Goal: Transaction & Acquisition: Purchase product/service

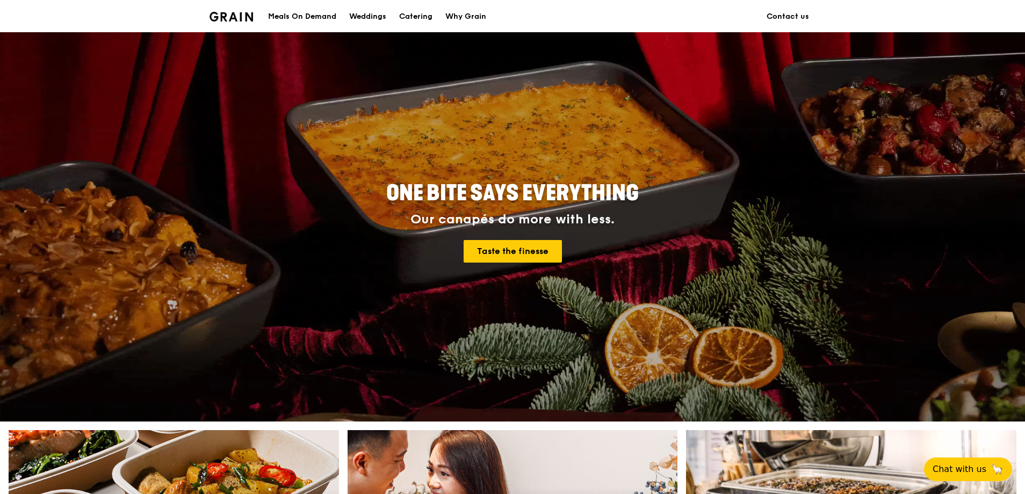
scroll to position [483, 0]
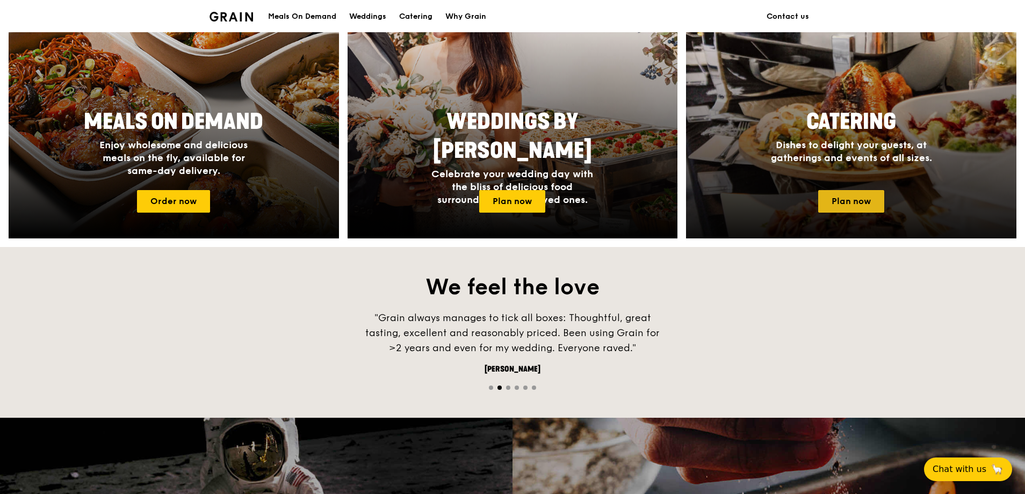
click at [847, 200] on link "Plan now" at bounding box center [851, 201] width 66 height 23
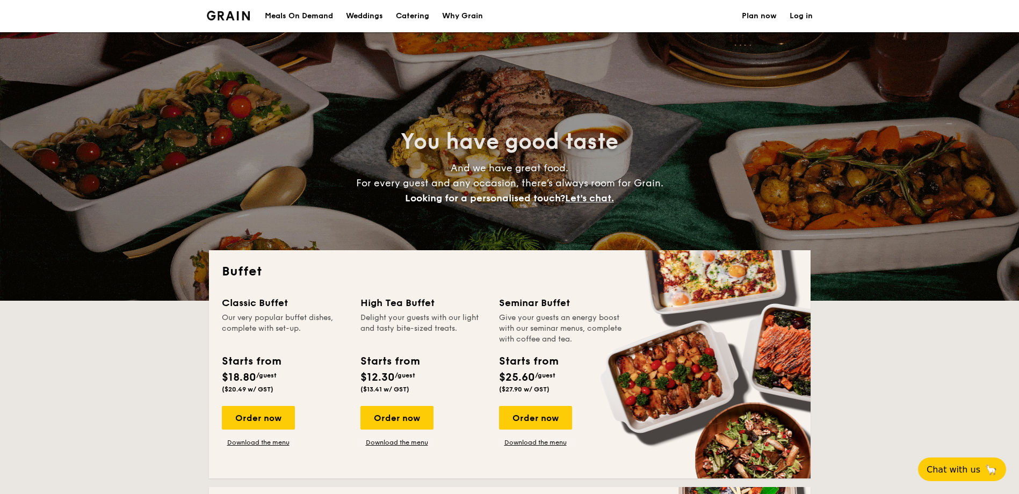
select select
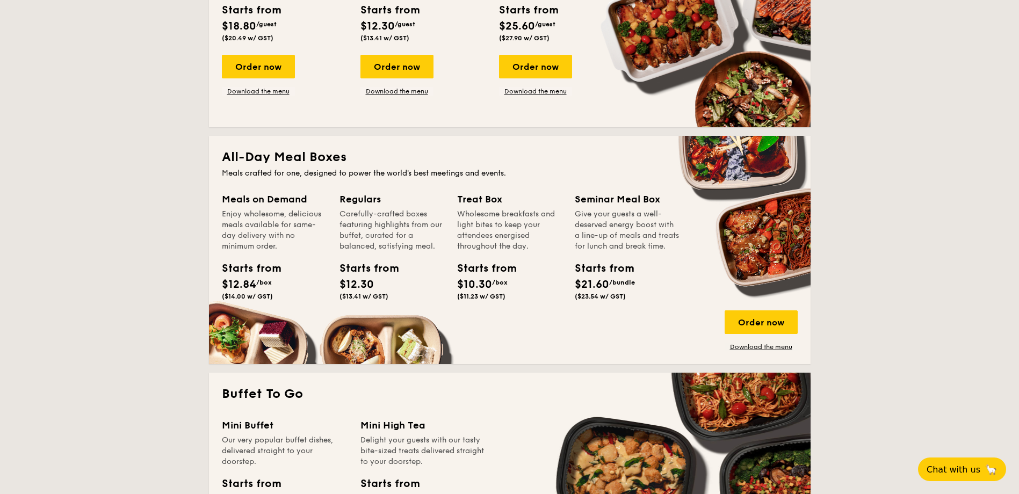
scroll to position [322, 0]
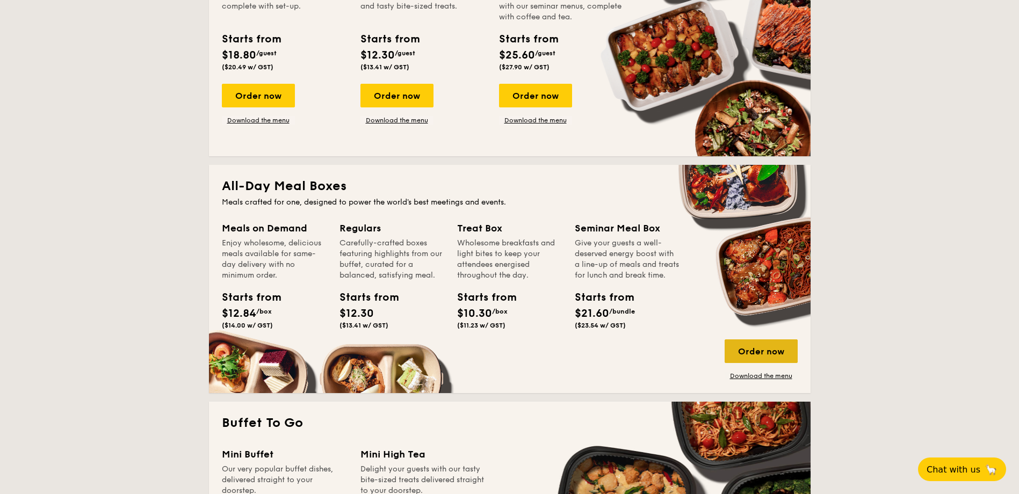
click at [765, 355] on div "Order now" at bounding box center [761, 352] width 73 height 24
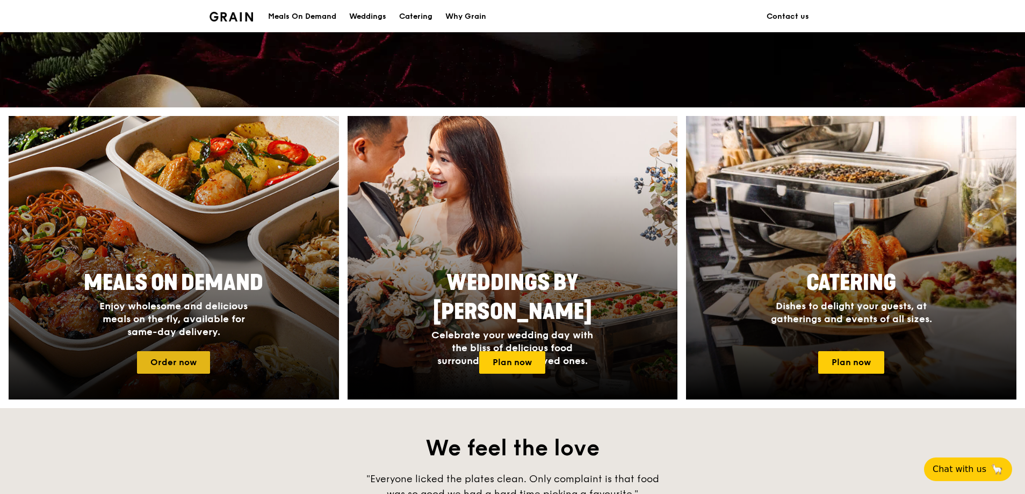
click at [185, 369] on link "Order now" at bounding box center [173, 362] width 73 height 23
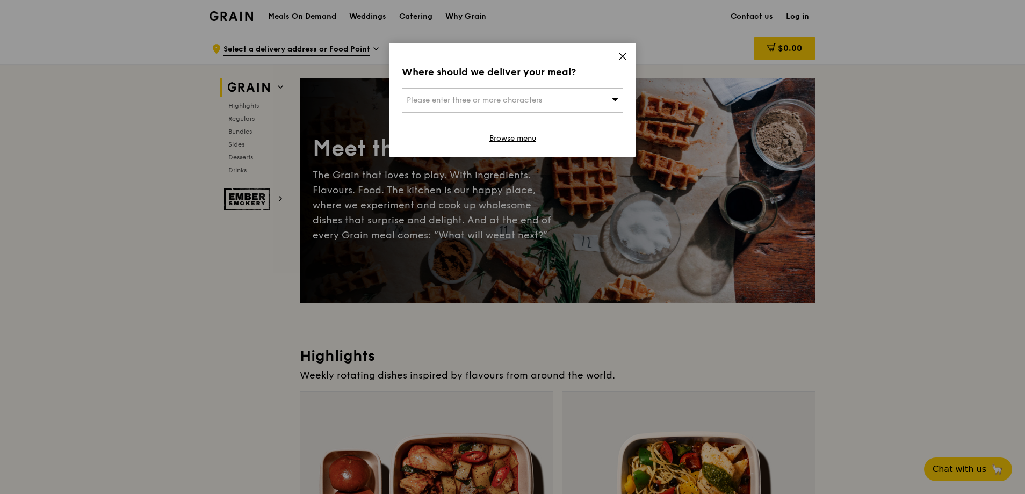
click at [618, 98] on icon at bounding box center [615, 99] width 8 height 8
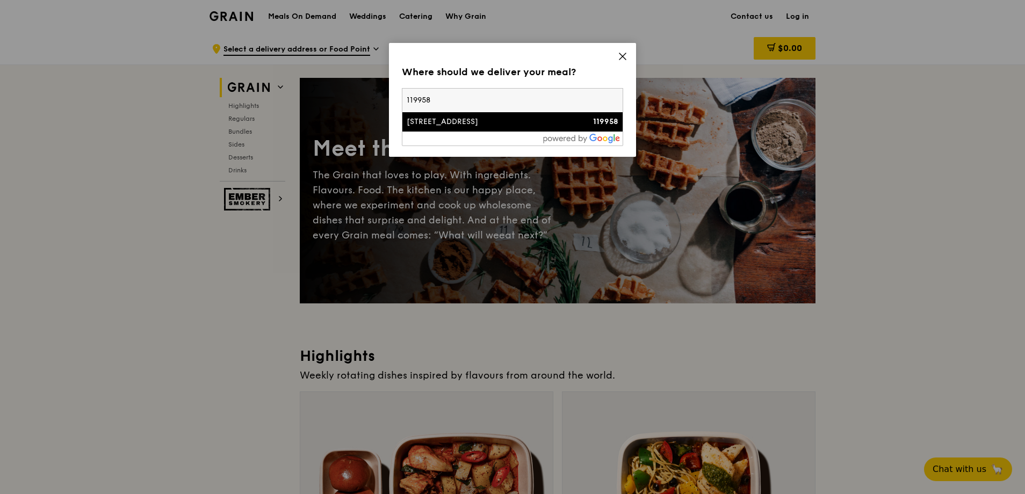
type input "119958"
click at [442, 126] on div "438 Alexandra Road" at bounding box center [486, 122] width 159 height 11
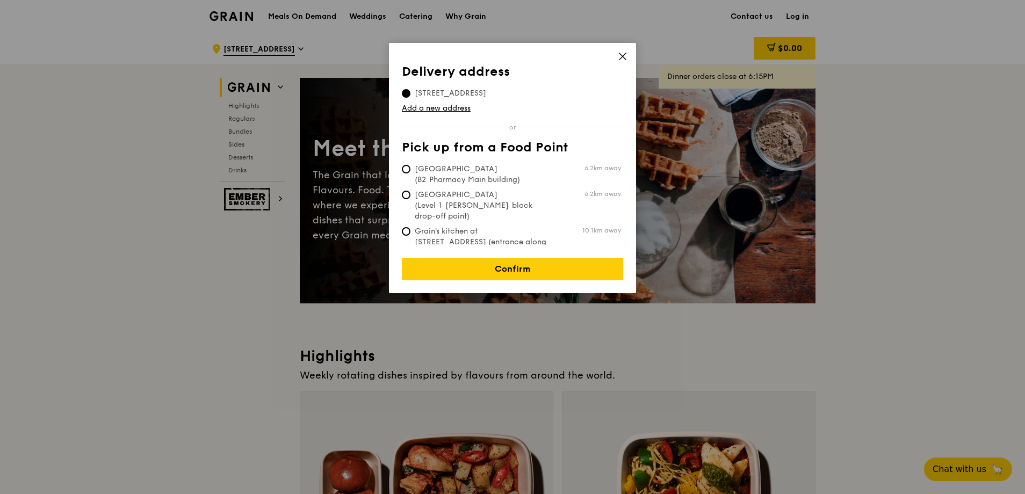
click at [450, 94] on span "438 Alexandra Road, 119958" at bounding box center [450, 93] width 97 height 11
click at [410, 94] on input "438 Alexandra Road, 119958" at bounding box center [406, 93] width 9 height 9
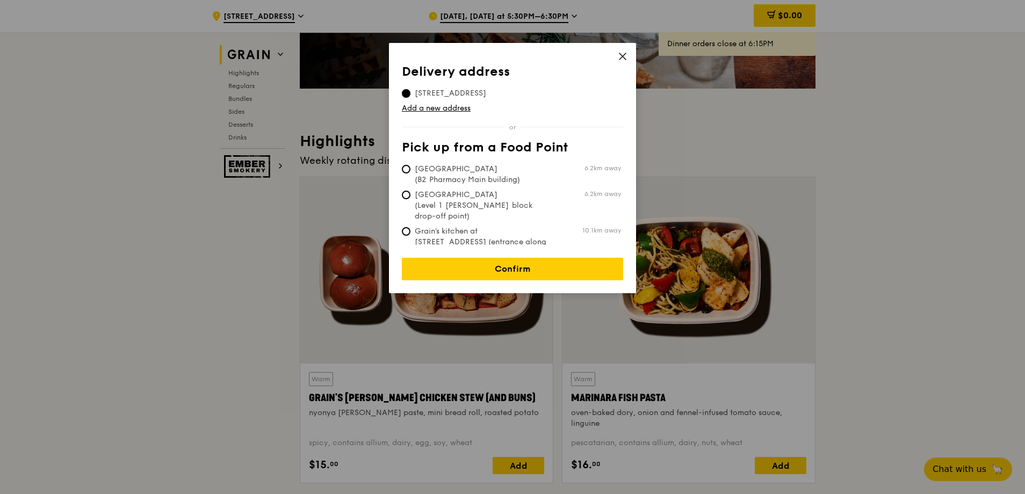
scroll to position [215, 0]
click at [406, 227] on input "Grain's kitchen at 5 Burn Road #05-01 (entrance along Harrison Road) 10.1km away" at bounding box center [406, 231] width 9 height 9
radio input "true"
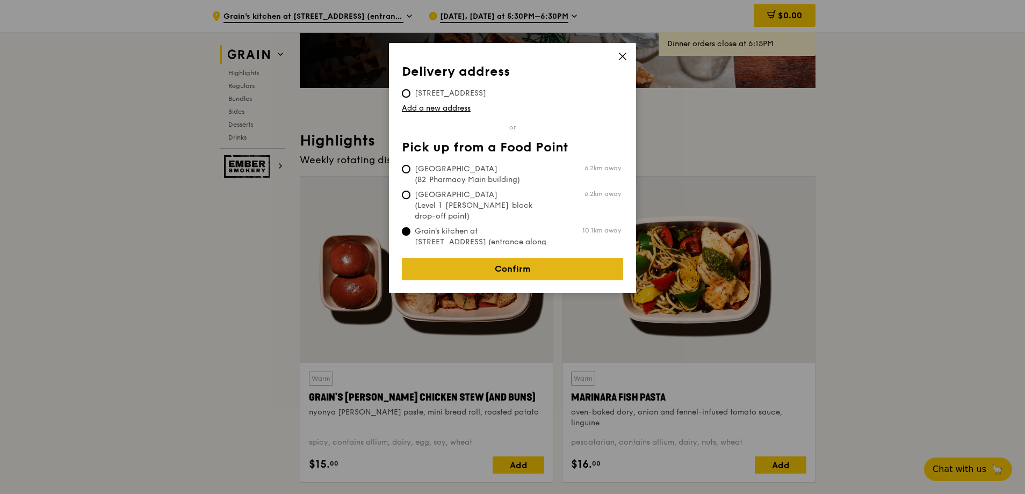
drag, startPoint x: 550, startPoint y: 261, endPoint x: 565, endPoint y: 260, distance: 15.6
click at [550, 262] on link "Confirm" at bounding box center [512, 269] width 221 height 23
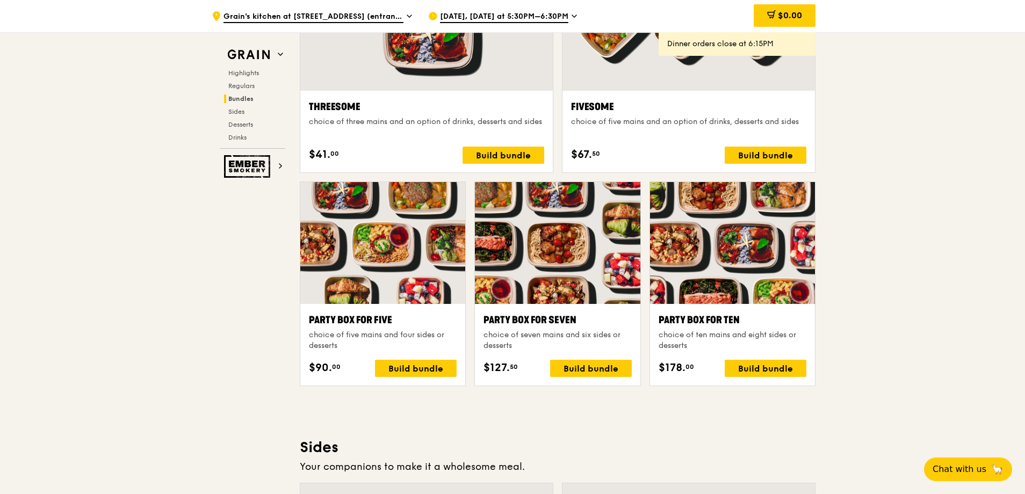
scroll to position [1988, 0]
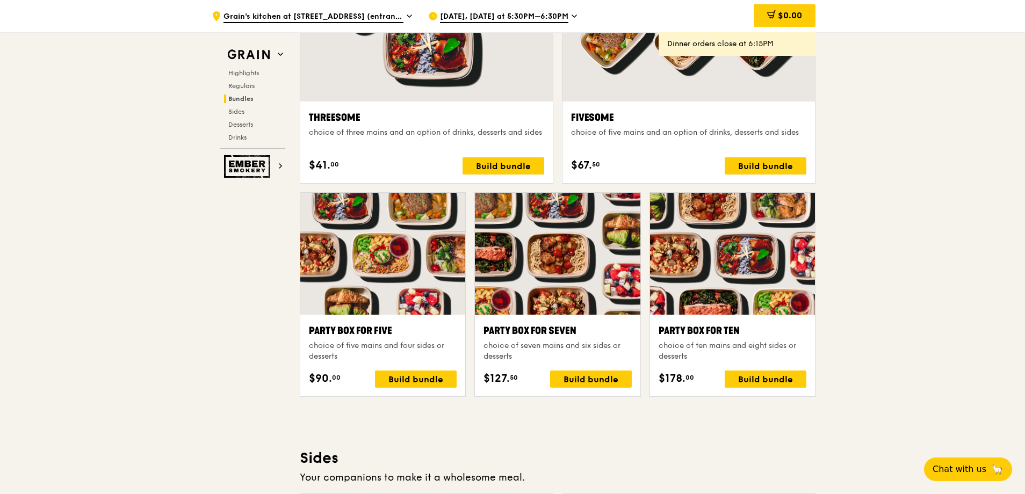
click at [536, 18] on span "Sep 11, Today at 5:30PM–6:30PM" at bounding box center [504, 17] width 128 height 12
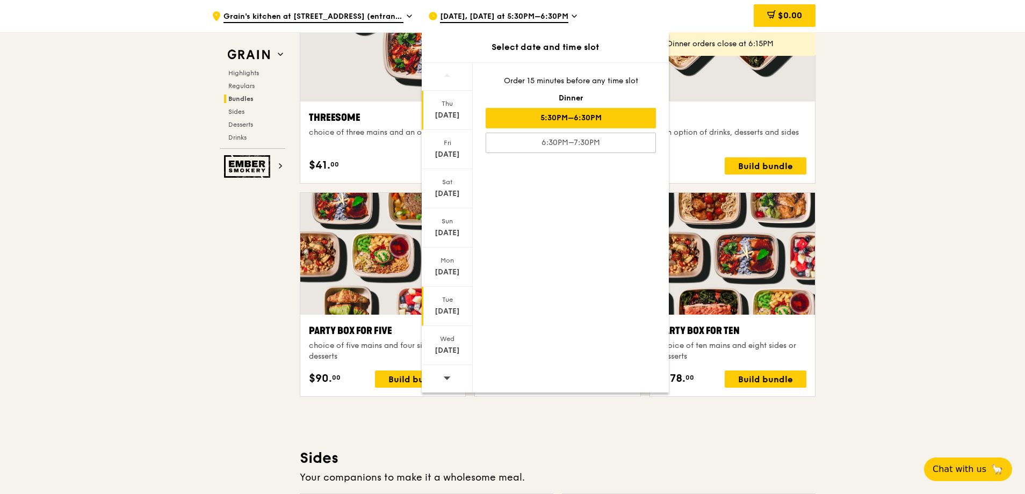
click at [445, 309] on div "Sep 16" at bounding box center [447, 311] width 48 height 11
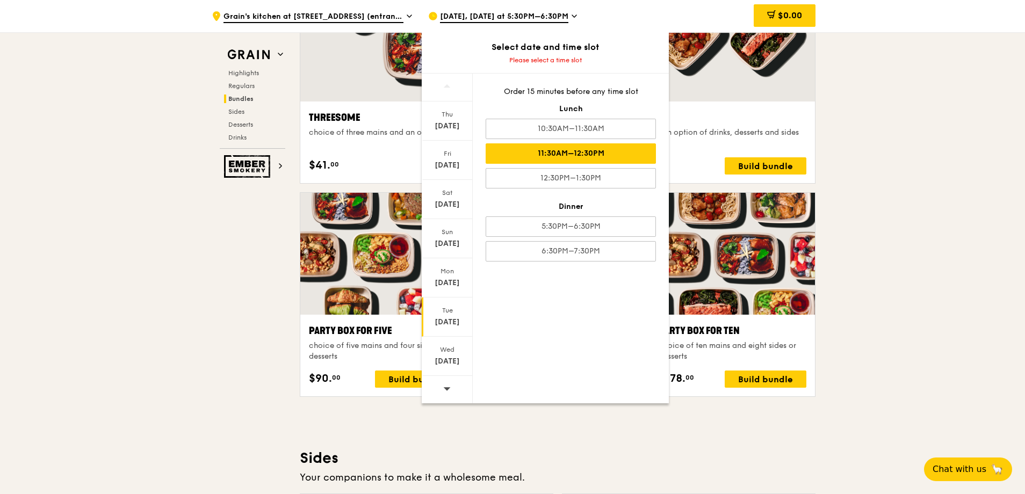
click at [603, 153] on div "11:30AM–12:30PM" at bounding box center [571, 153] width 170 height 20
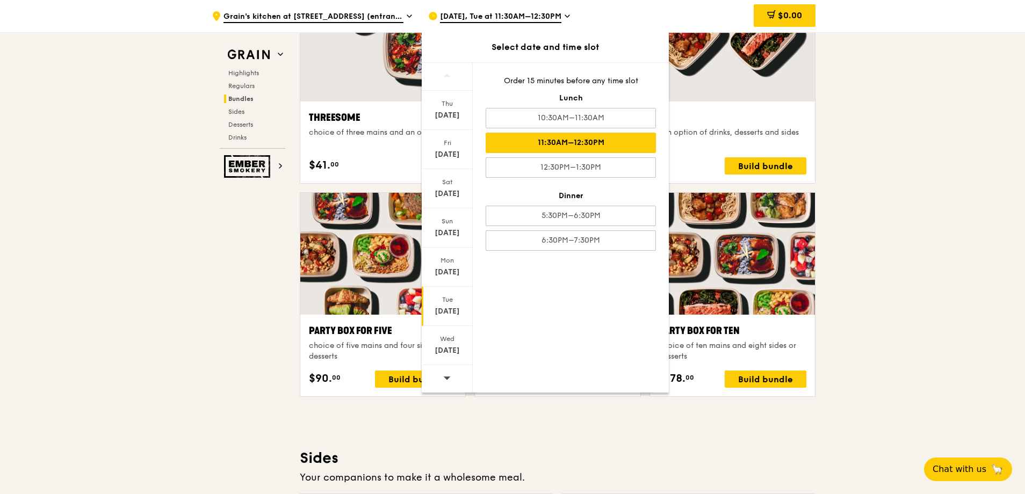
click at [545, 144] on div "11:30AM–12:30PM" at bounding box center [571, 143] width 170 height 20
click at [341, 18] on span "Grain's kitchen at 5 Burn Road #05-01 (entrance along Harrison Road)" at bounding box center [313, 17] width 180 height 12
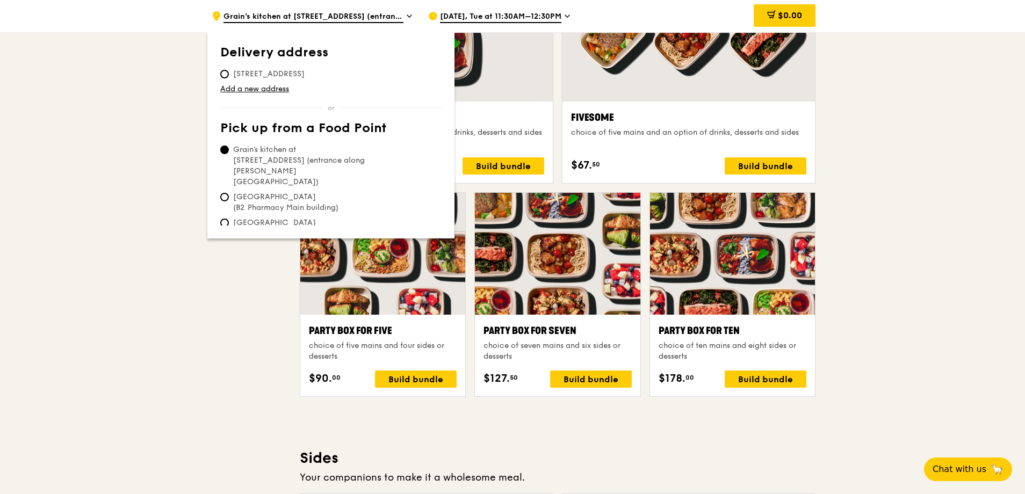
click at [409, 17] on icon at bounding box center [409, 16] width 4 height 2
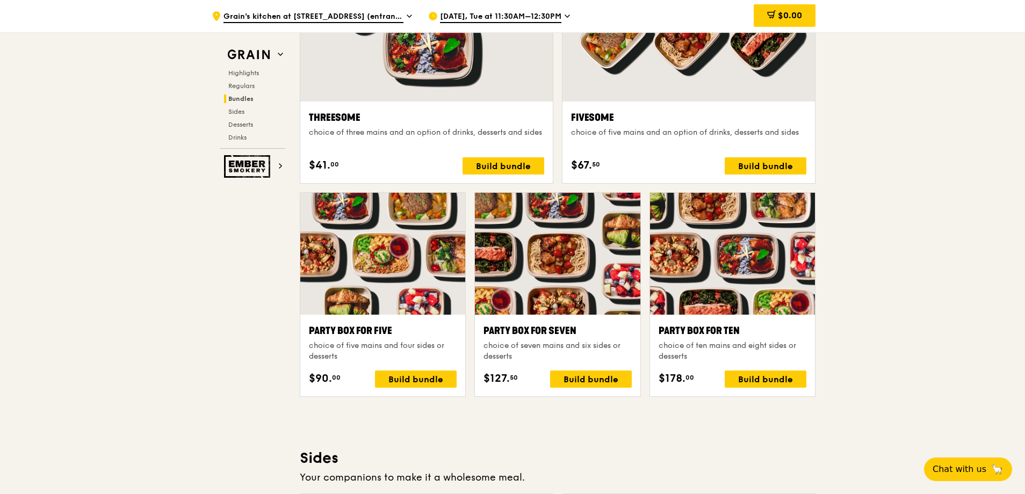
click at [409, 19] on icon at bounding box center [409, 16] width 5 height 10
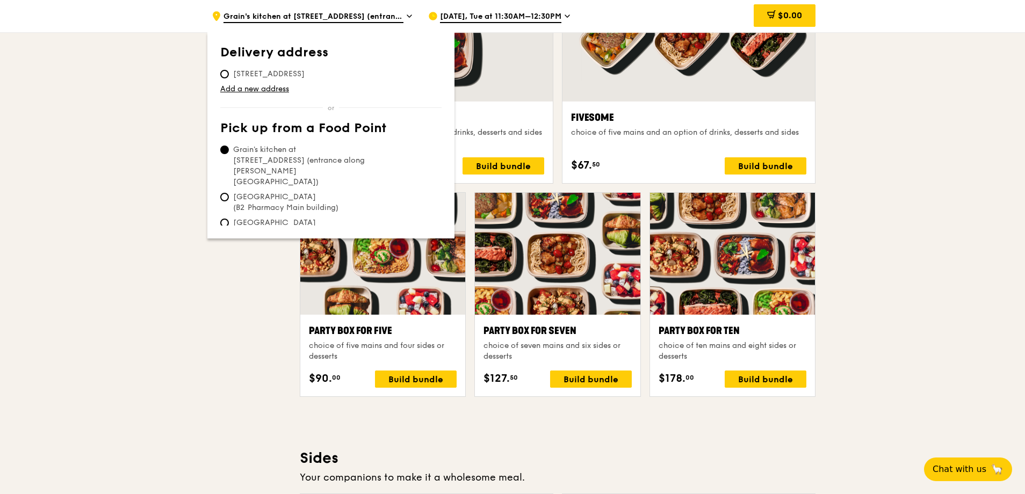
click at [980, 215] on div ".cls-1 { fill: none; stroke: #fff; stroke-linecap: round; stroke-linejoin: roun…" at bounding box center [512, 313] width 1025 height 4536
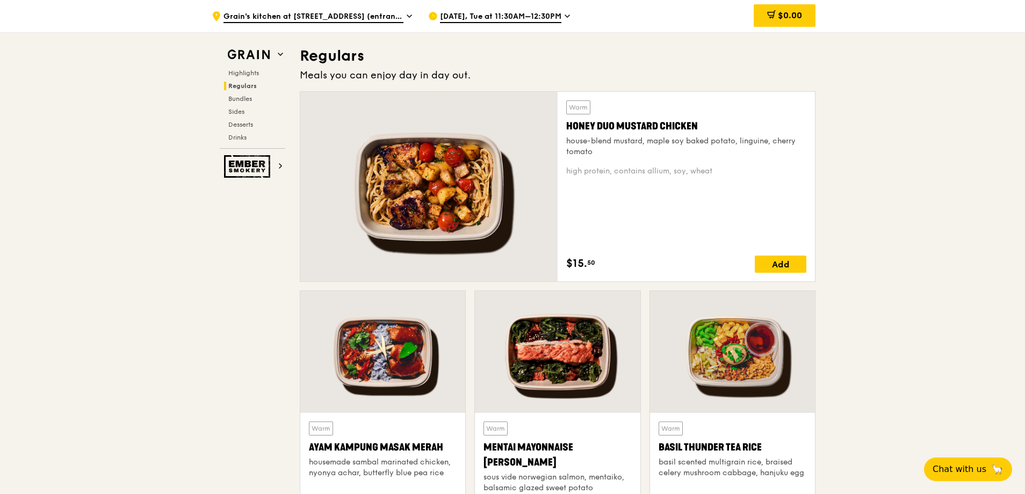
scroll to position [698, 0]
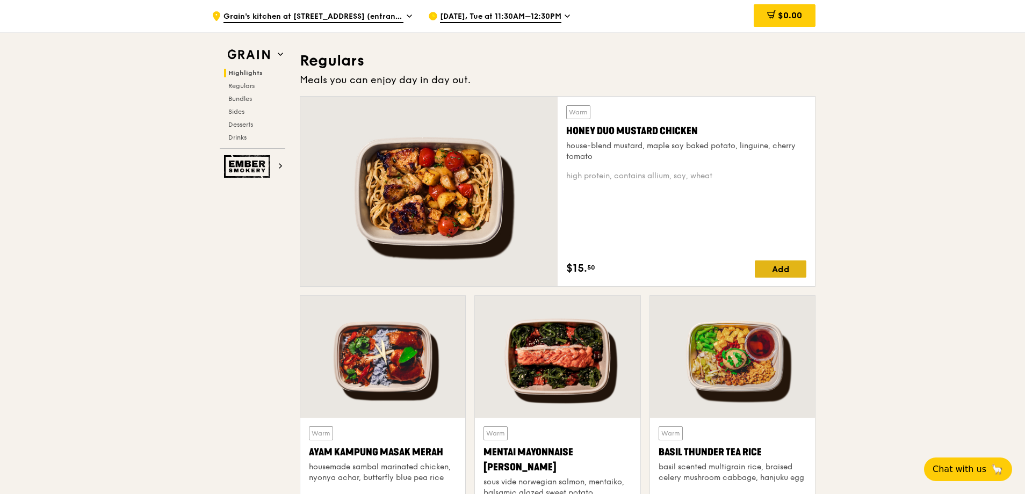
click at [778, 274] on div "Add" at bounding box center [781, 269] width 52 height 17
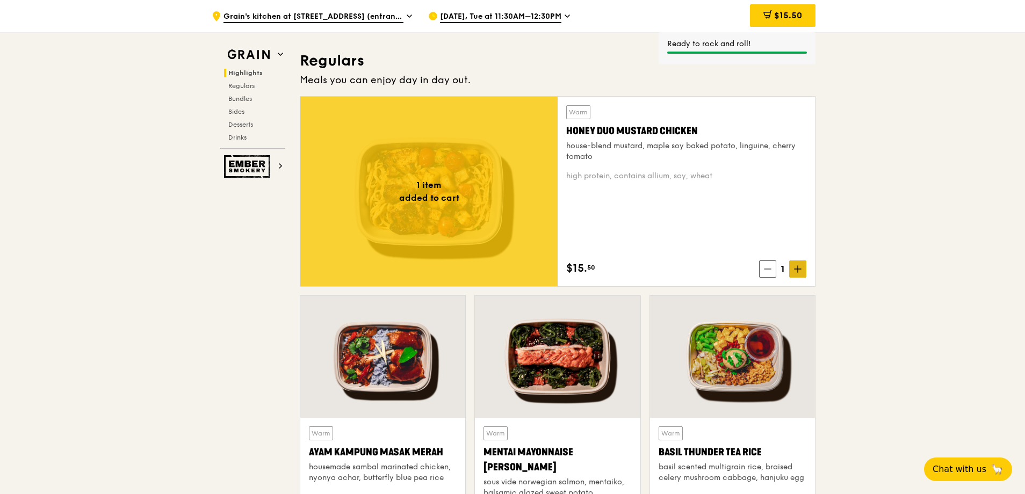
click at [793, 269] on span at bounding box center [797, 269] width 17 height 17
click at [795, 269] on icon at bounding box center [798, 269] width 6 height 0
click at [795, 269] on icon at bounding box center [798, 269] width 8 height 8
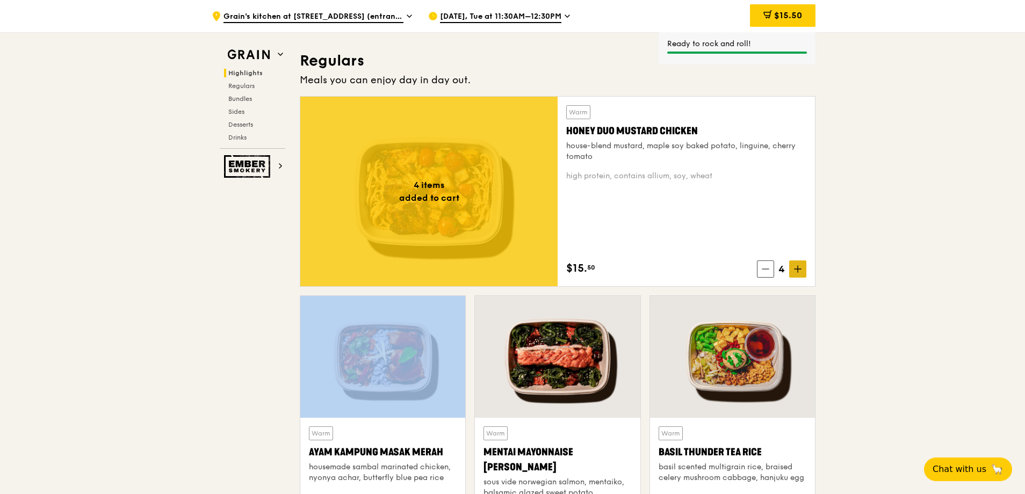
click at [794, 269] on icon at bounding box center [798, 269] width 8 height 8
click at [795, 268] on icon at bounding box center [798, 269] width 8 height 8
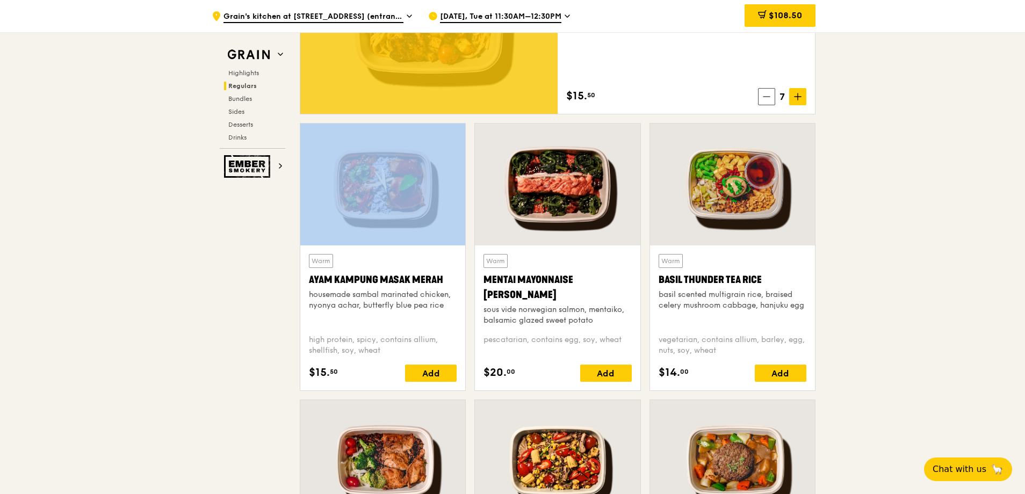
scroll to position [860, 0]
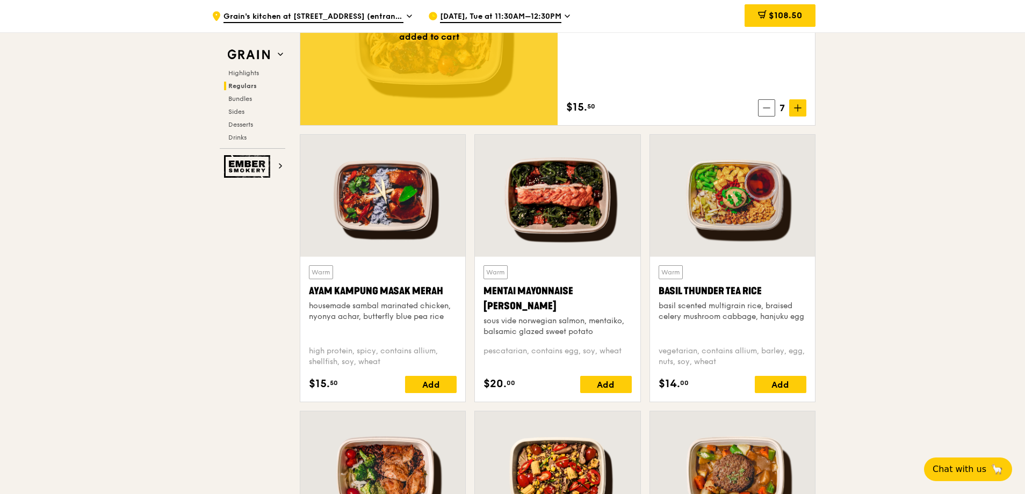
click at [541, 12] on span "Sep 16, Tue at 11:30AM–12:30PM" at bounding box center [500, 17] width 121 height 12
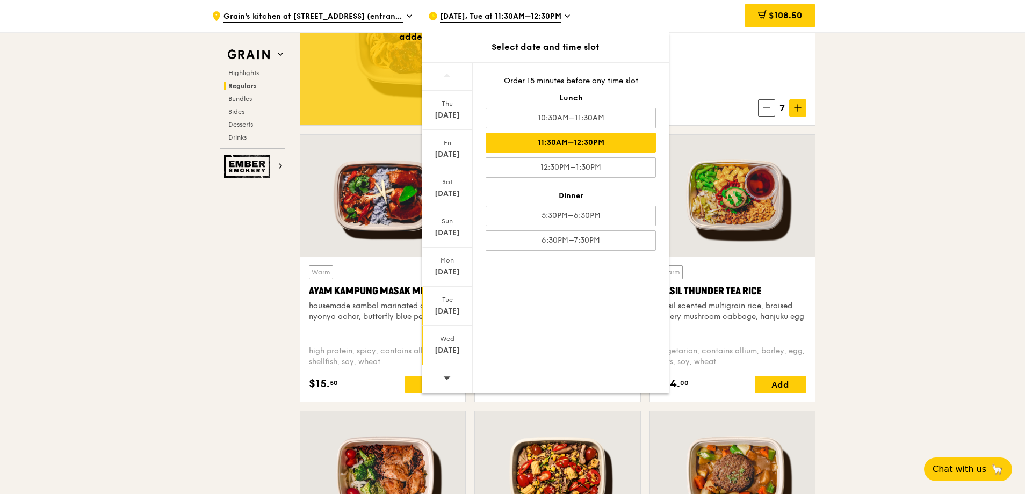
click at [446, 341] on div "Wed" at bounding box center [447, 339] width 48 height 9
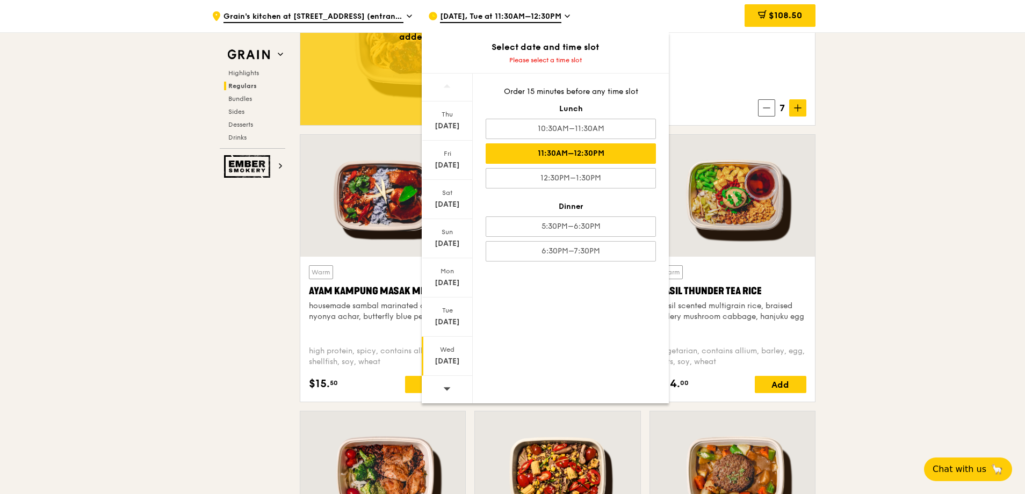
click at [596, 156] on div "11:30AM–12:30PM" at bounding box center [571, 153] width 170 height 20
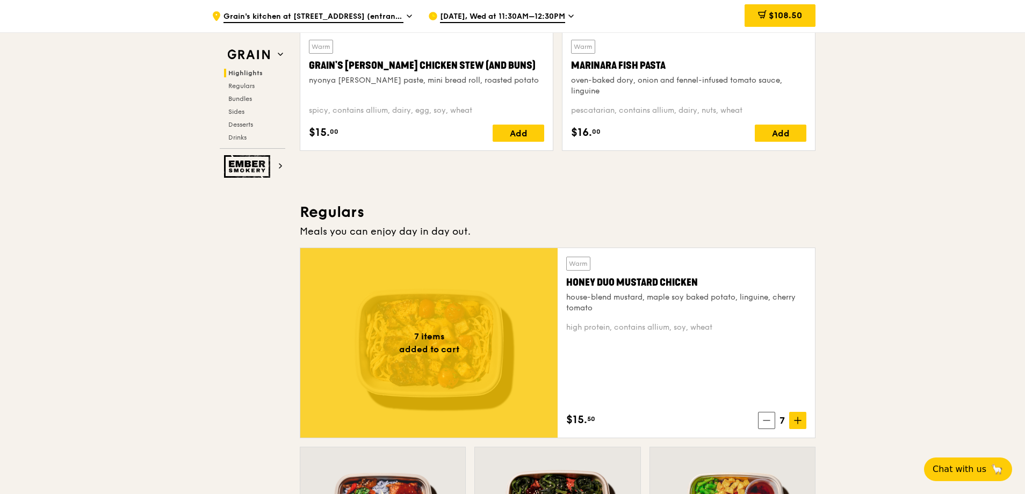
scroll to position [537, 0]
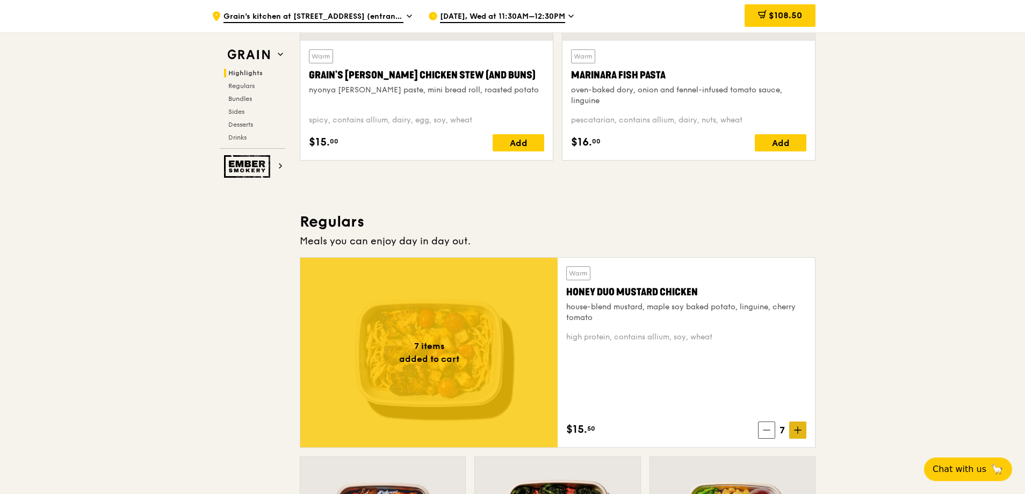
click at [795, 430] on icon at bounding box center [798, 431] width 8 height 8
click at [796, 429] on icon at bounding box center [798, 431] width 8 height 8
click at [796, 428] on icon at bounding box center [798, 431] width 8 height 8
click at [795, 429] on icon at bounding box center [798, 431] width 8 height 8
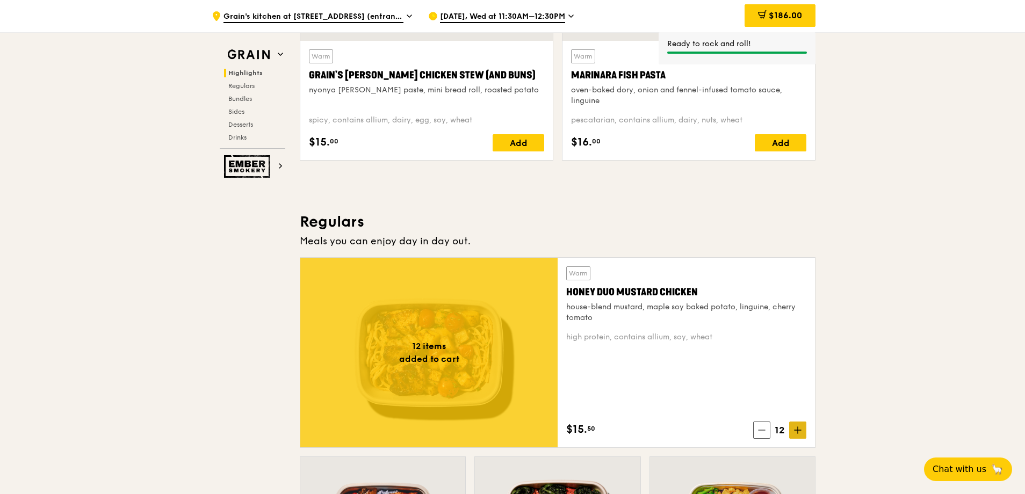
click at [798, 435] on span at bounding box center [797, 430] width 17 height 17
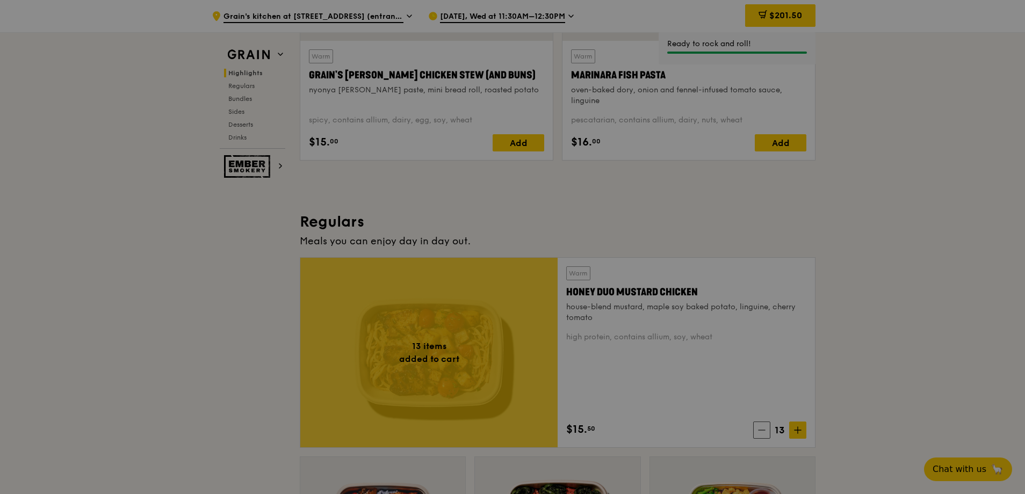
click at [803, 431] on div at bounding box center [512, 247] width 1025 height 494
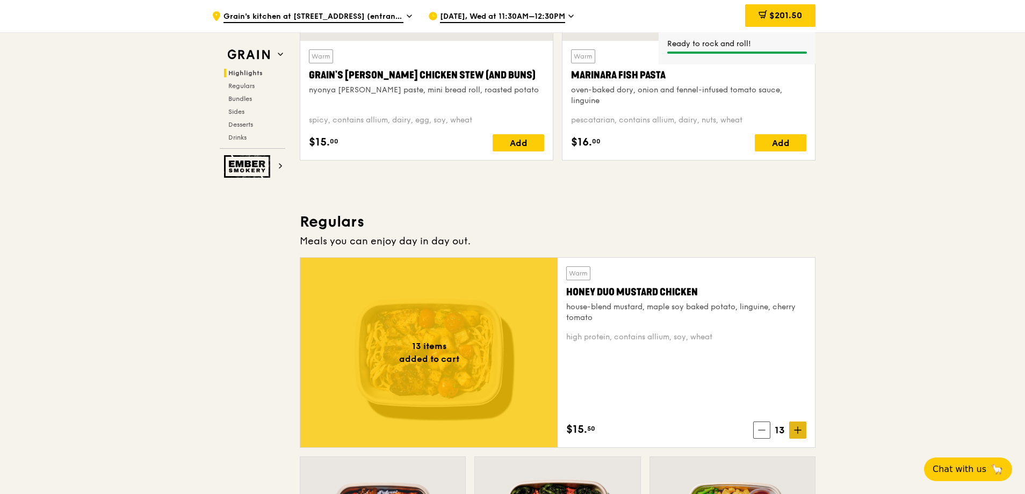
click at [796, 430] on icon at bounding box center [798, 430] width 6 height 0
click at [797, 432] on icon at bounding box center [798, 431] width 8 height 8
drag, startPoint x: 796, startPoint y: 435, endPoint x: 815, endPoint y: 434, distance: 18.8
click at [797, 435] on span at bounding box center [797, 430] width 17 height 17
click at [798, 429] on icon at bounding box center [798, 431] width 8 height 8
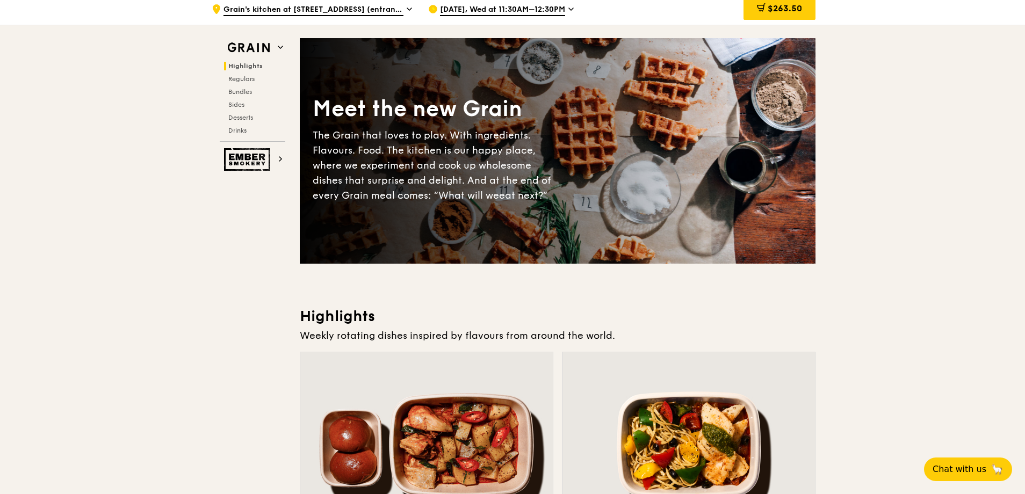
scroll to position [0, 0]
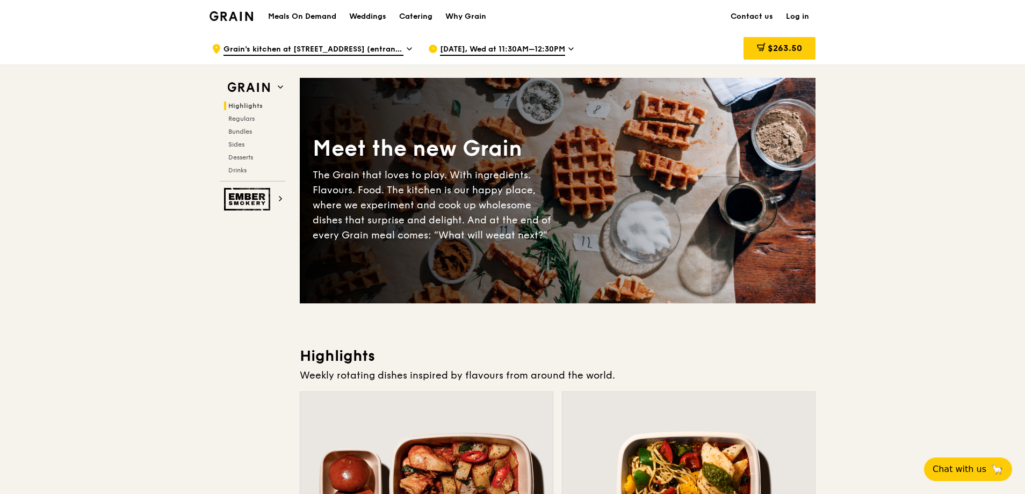
click at [305, 16] on h1 "Meals On Demand" at bounding box center [302, 16] width 68 height 11
click at [423, 15] on div "Catering" at bounding box center [415, 17] width 33 height 32
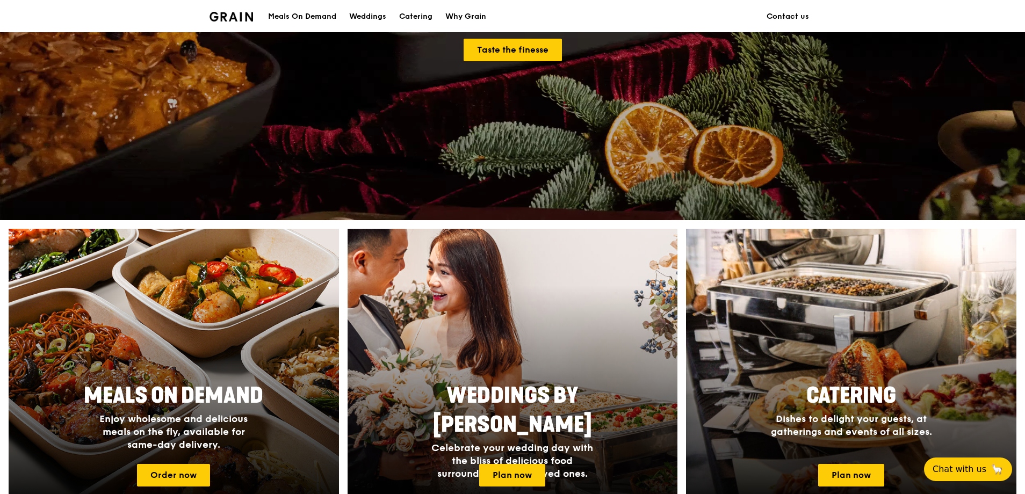
scroll to position [269, 0]
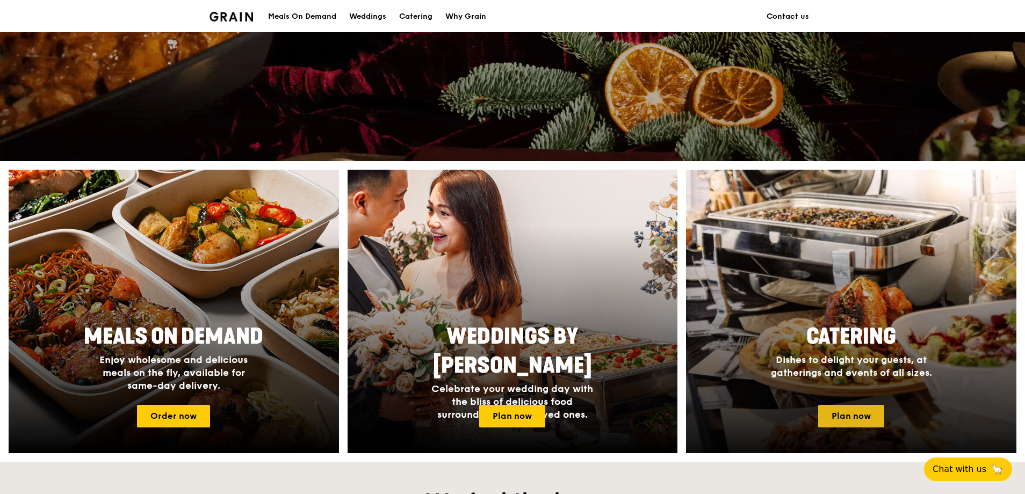
click at [849, 413] on link "Plan now" at bounding box center [851, 416] width 66 height 23
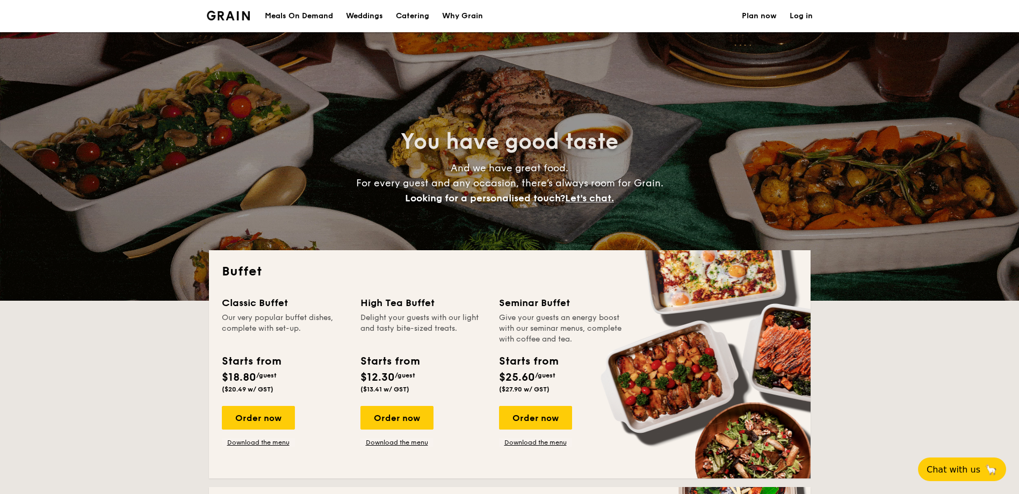
select select
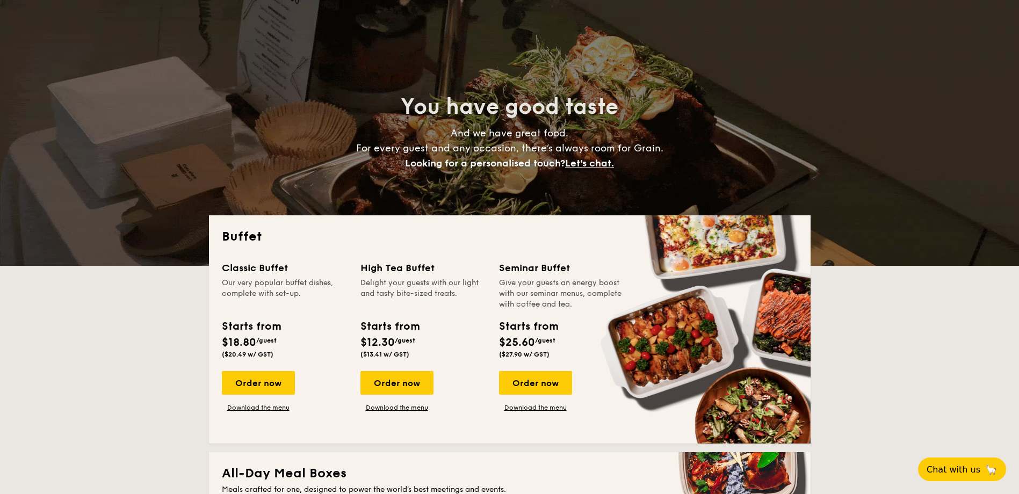
scroll to position [54, 0]
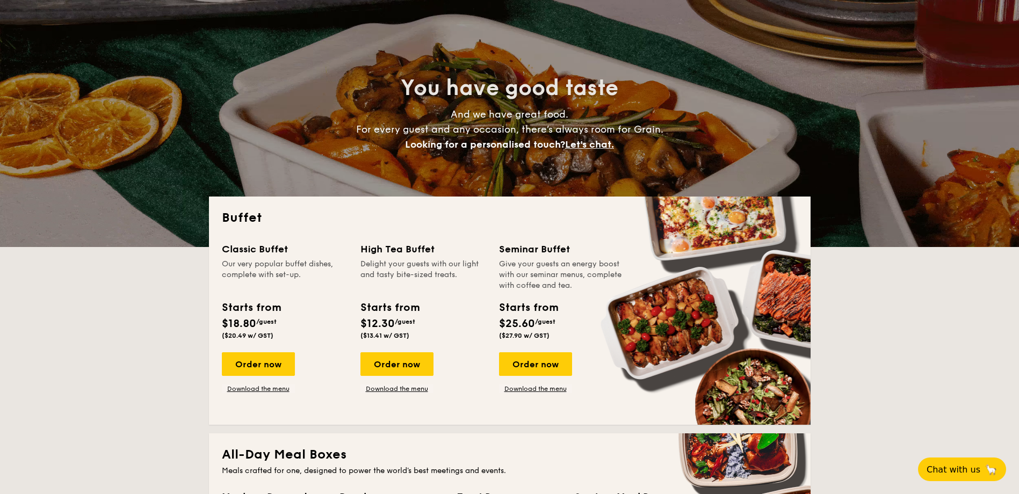
drag, startPoint x: 232, startPoint y: 360, endPoint x: 299, endPoint y: 353, distance: 67.5
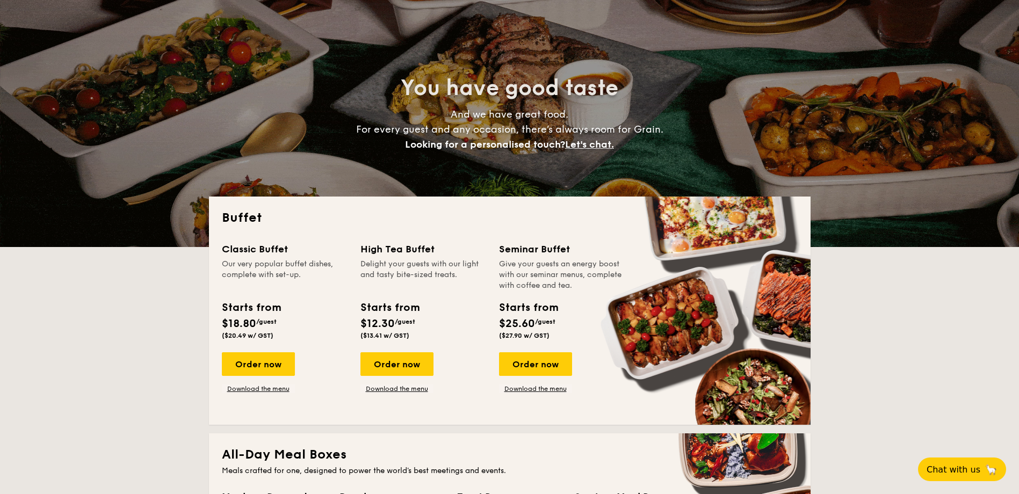
click at [232, 360] on div "Order now" at bounding box center [258, 364] width 73 height 24
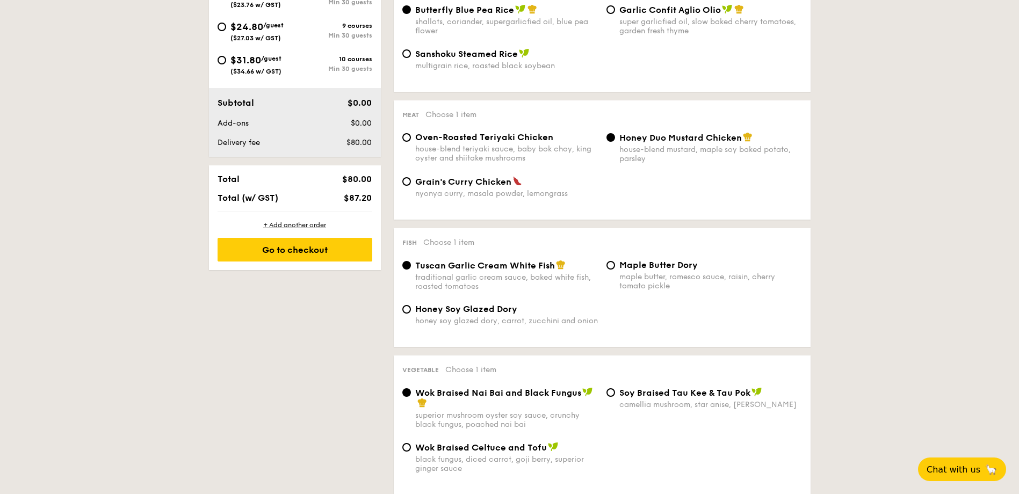
scroll to position [483, 0]
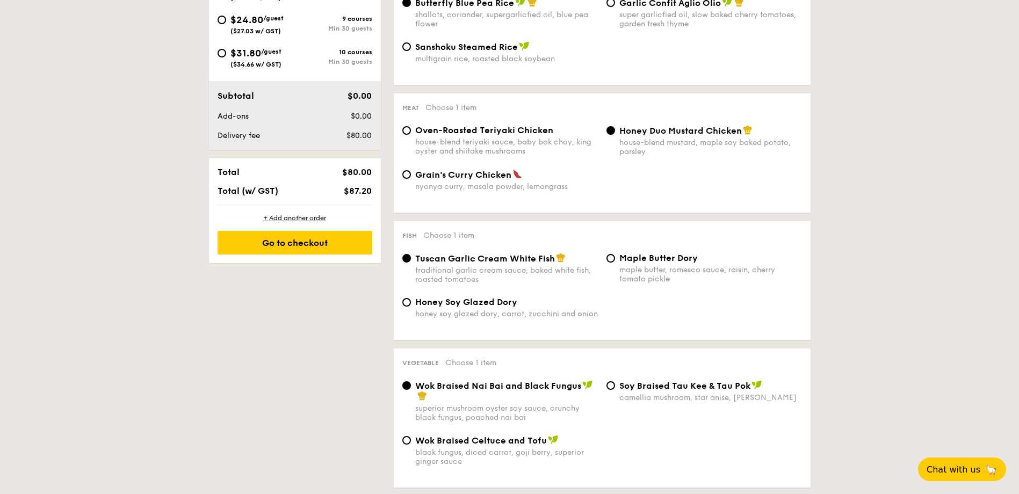
click at [528, 423] on div "Wok Braised Nai Bai and Black Fungus superior mushroom oyster soy sauce, crunch…" at bounding box center [602, 407] width 408 height 55
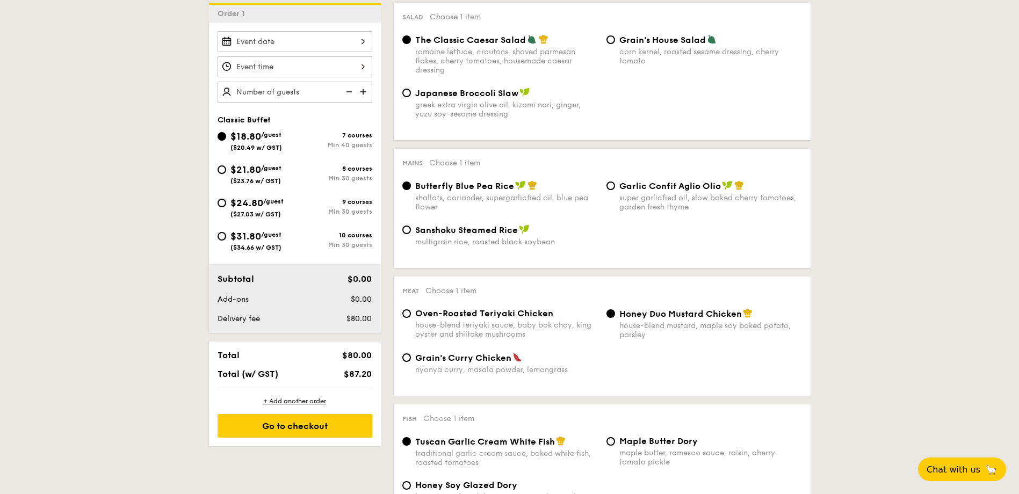
scroll to position [161, 0]
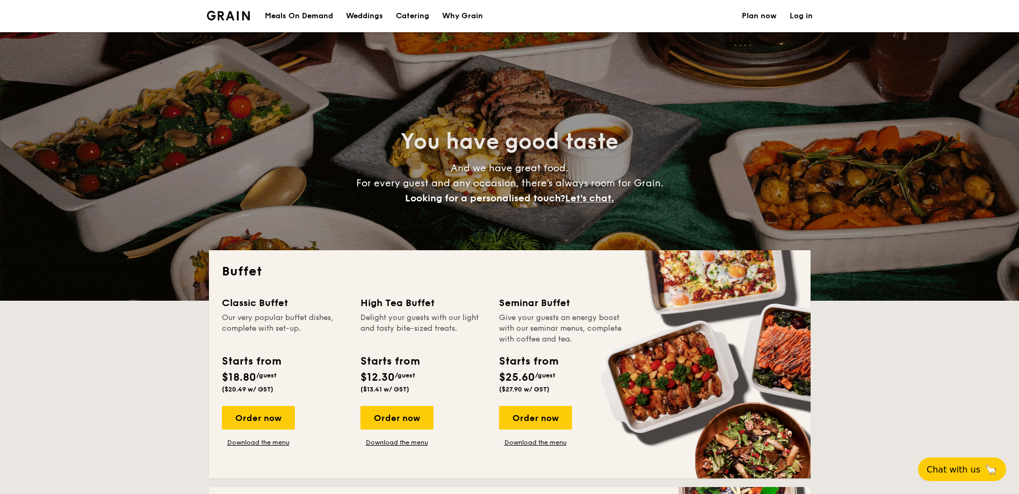
select select
click at [312, 17] on div "Meals On Demand" at bounding box center [299, 16] width 68 height 32
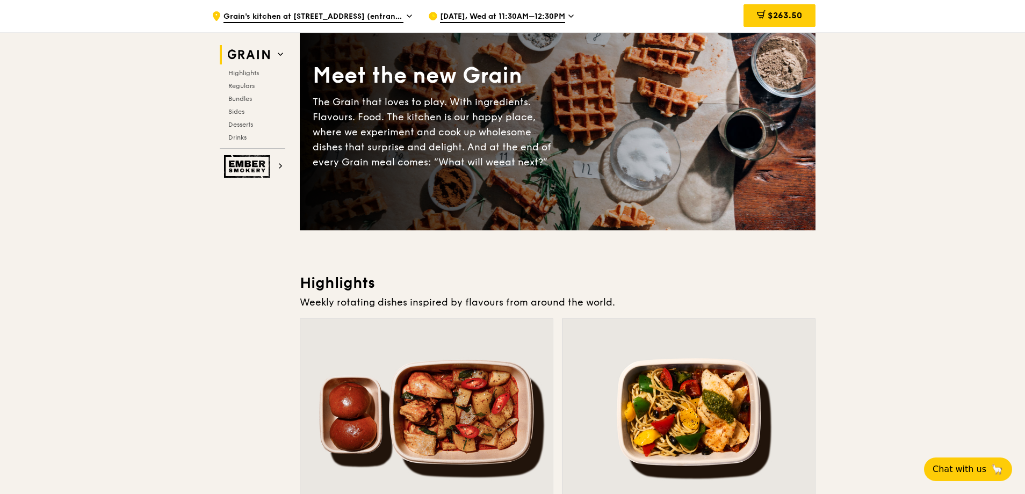
scroll to position [269, 0]
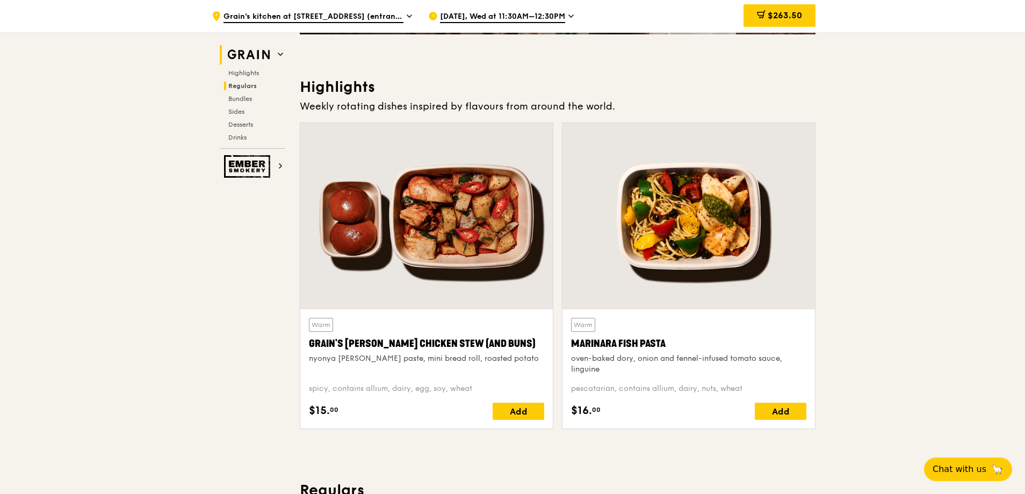
click at [229, 87] on span "Regulars" at bounding box center [242, 86] width 28 height 8
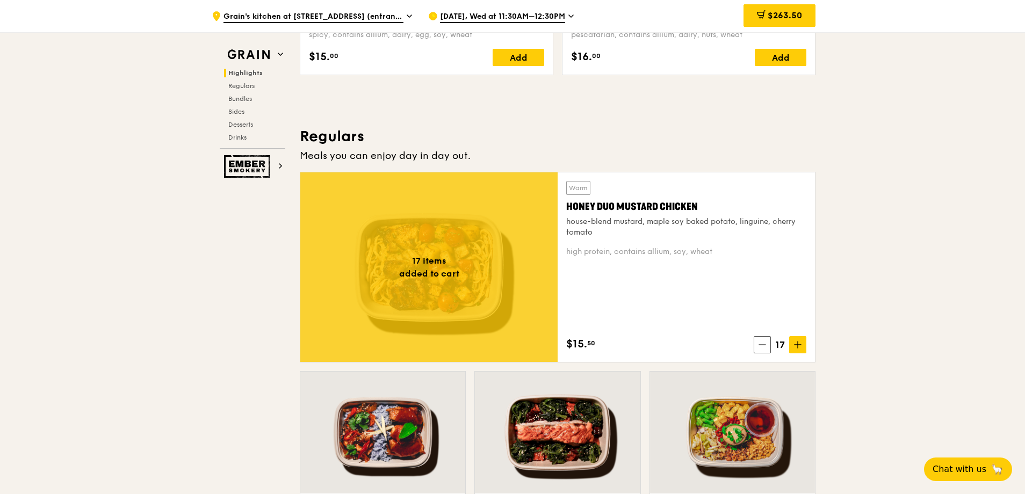
scroll to position [706, 0]
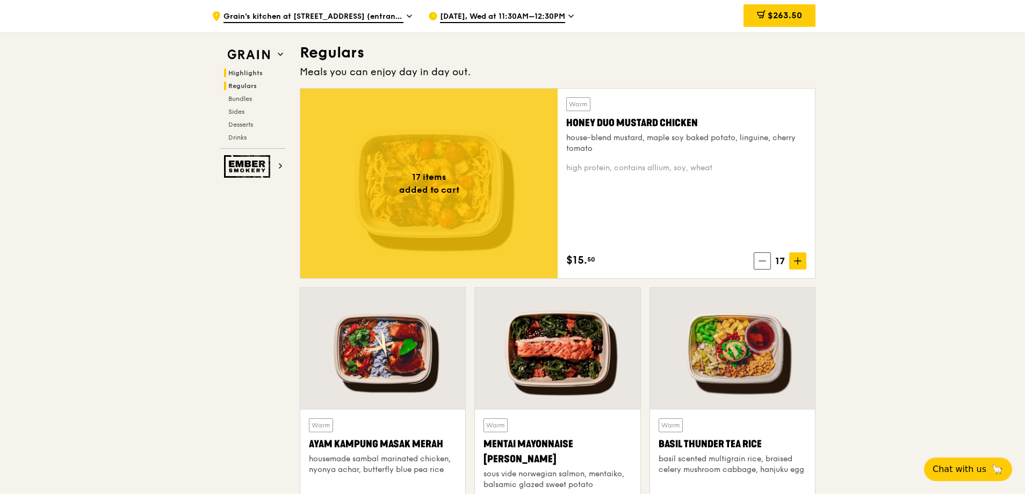
click at [256, 76] on span "Highlights" at bounding box center [245, 73] width 34 height 8
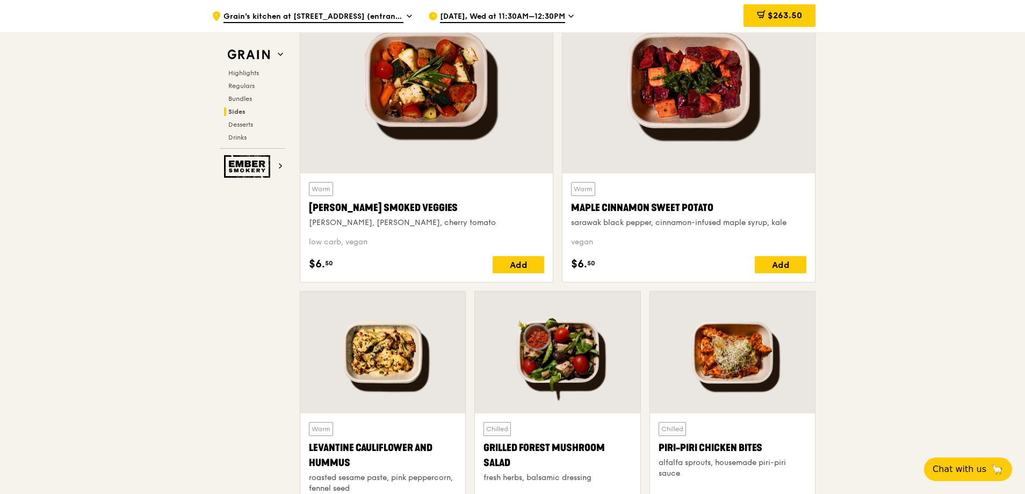
scroll to position [2506, 0]
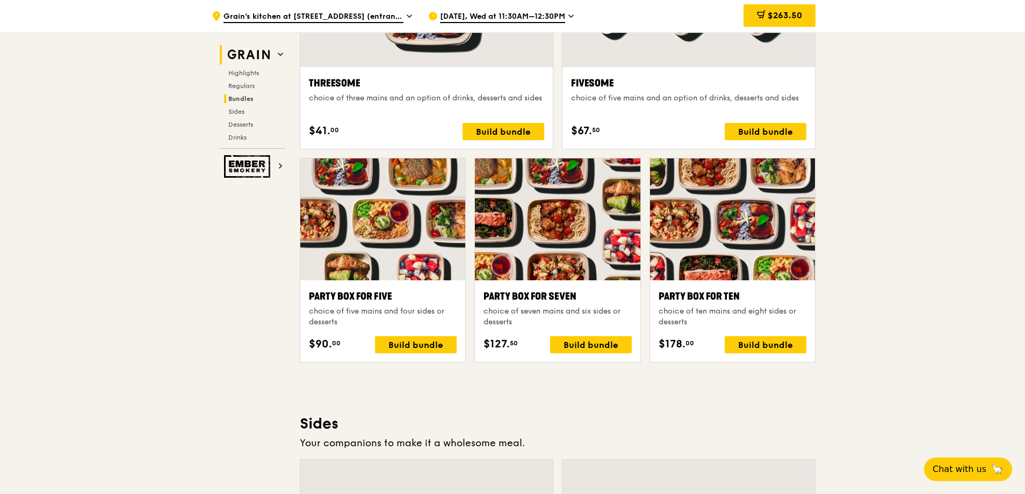
click at [279, 51] on span at bounding box center [280, 54] width 5 height 9
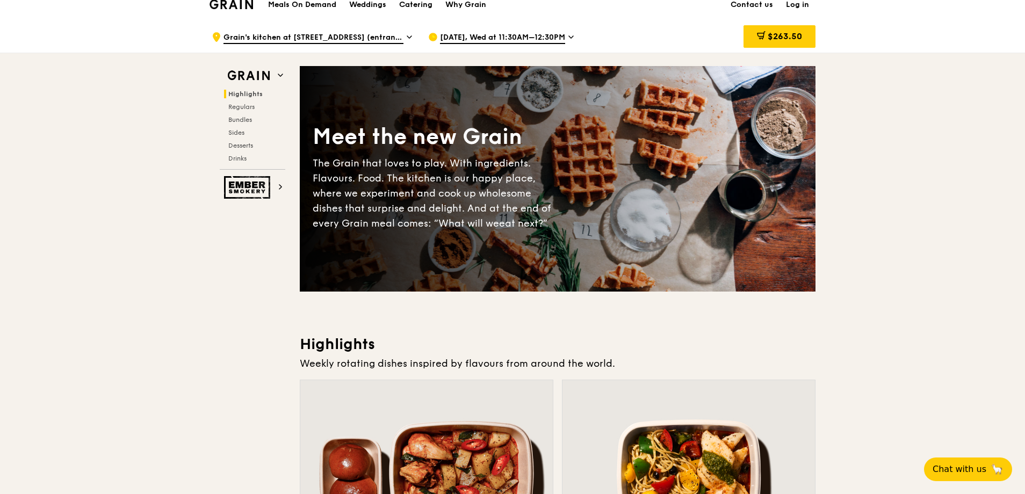
scroll to position [0, 0]
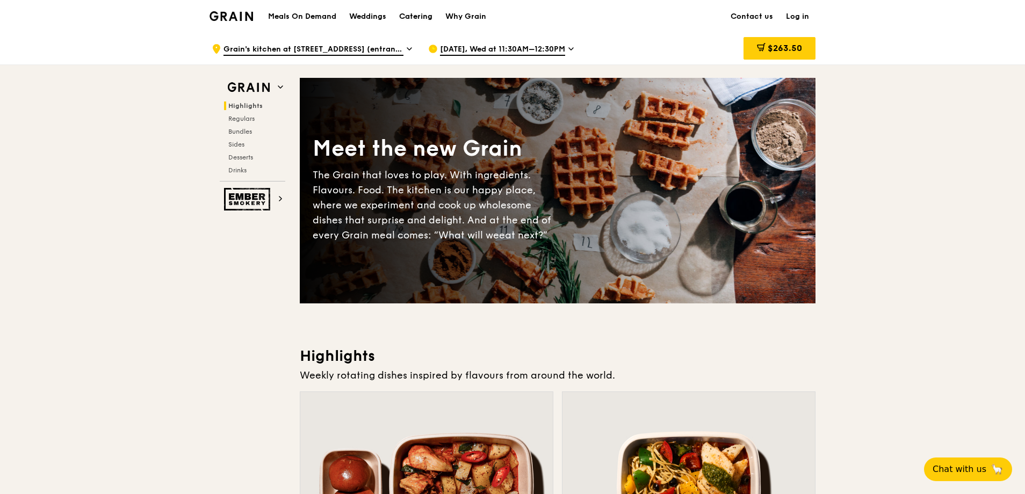
click at [414, 17] on div "Catering" at bounding box center [415, 17] width 33 height 32
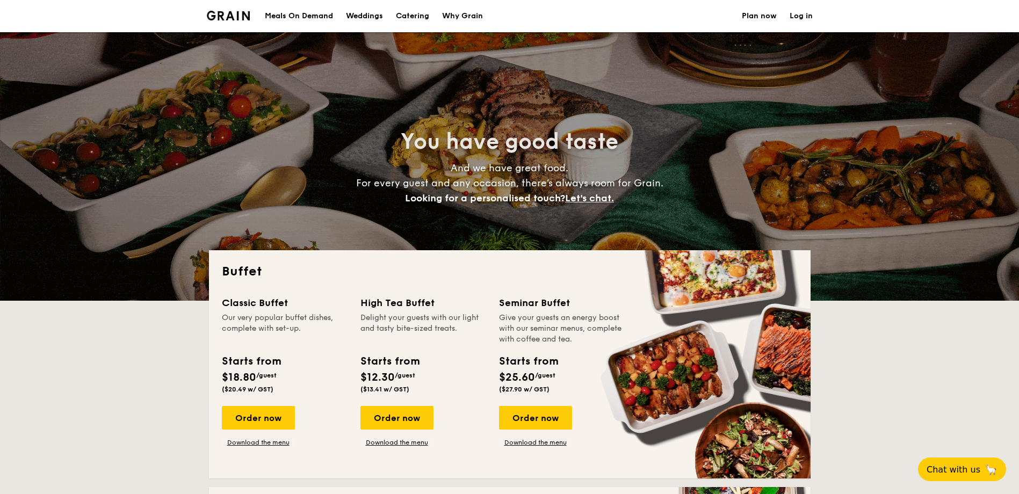
select select
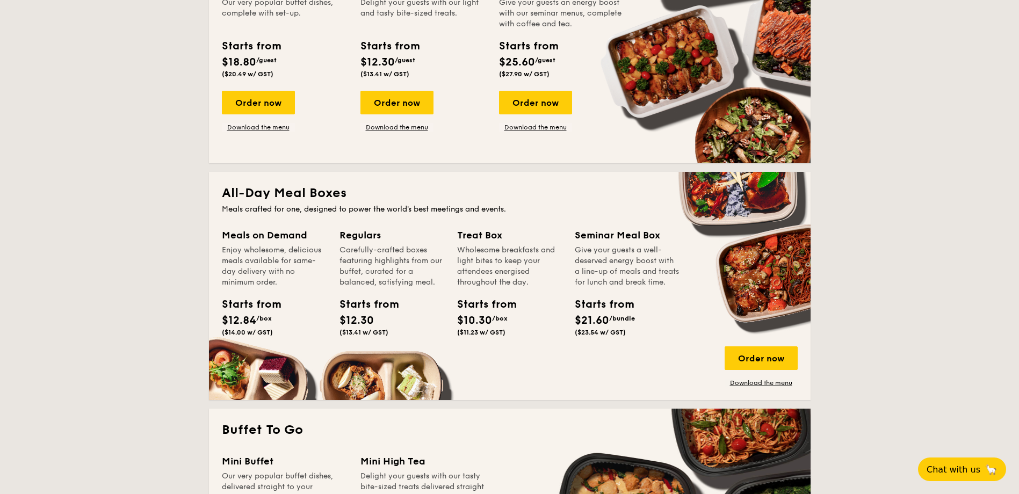
scroll to position [215, 0]
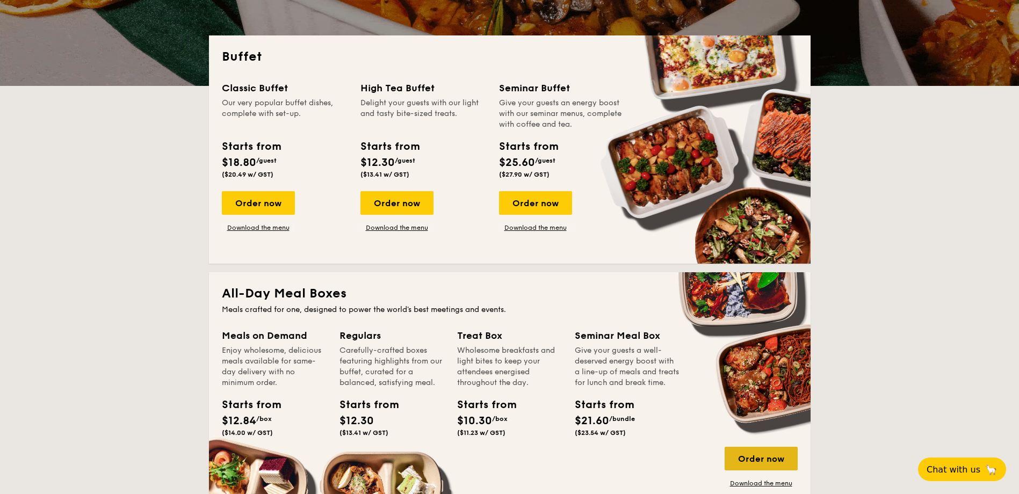
click at [752, 451] on div "Order now" at bounding box center [761, 459] width 73 height 24
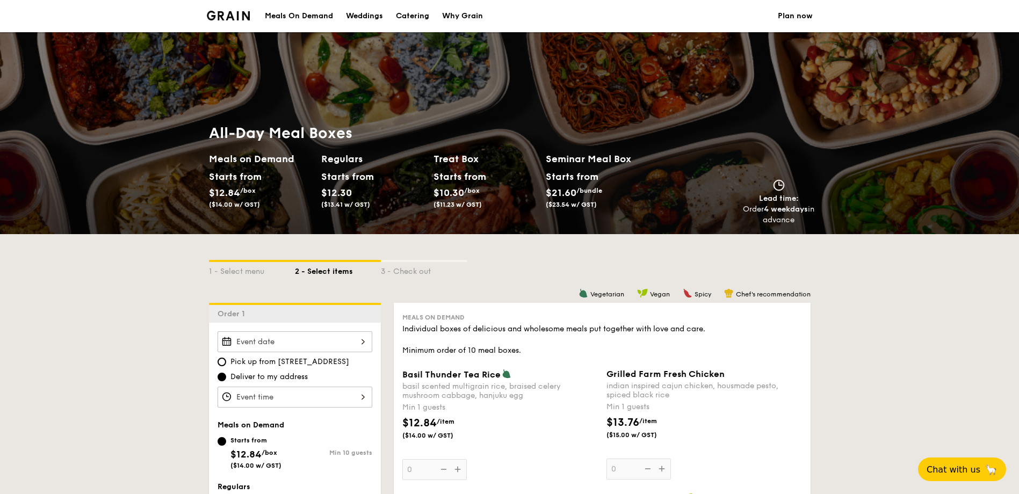
click at [292, 12] on div "Meals On Demand" at bounding box center [299, 16] width 68 height 32
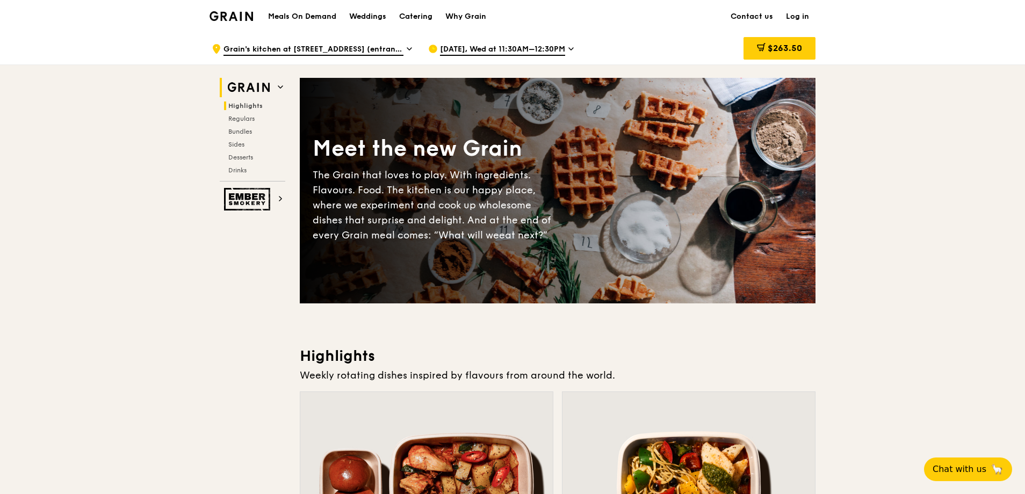
click at [269, 90] on img at bounding box center [248, 87] width 49 height 19
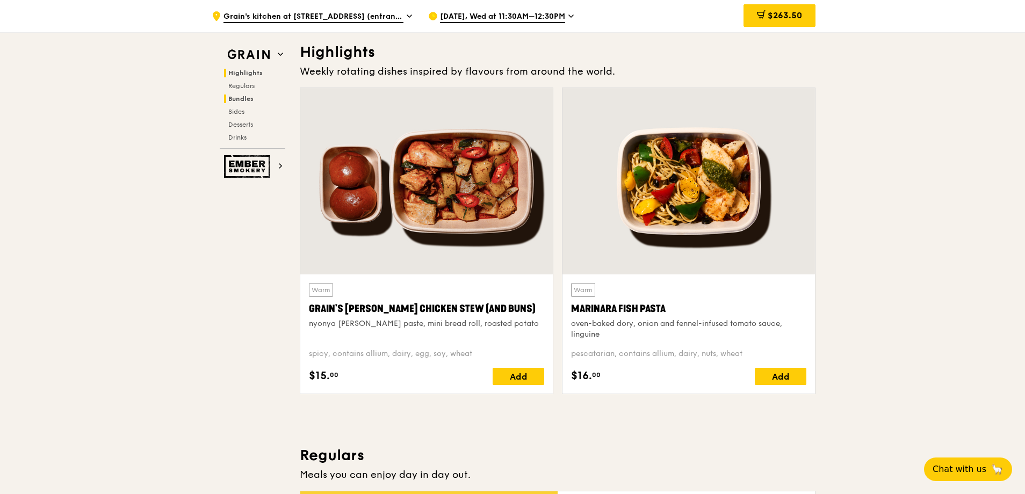
click at [237, 99] on span "Bundles" at bounding box center [240, 99] width 25 height 8
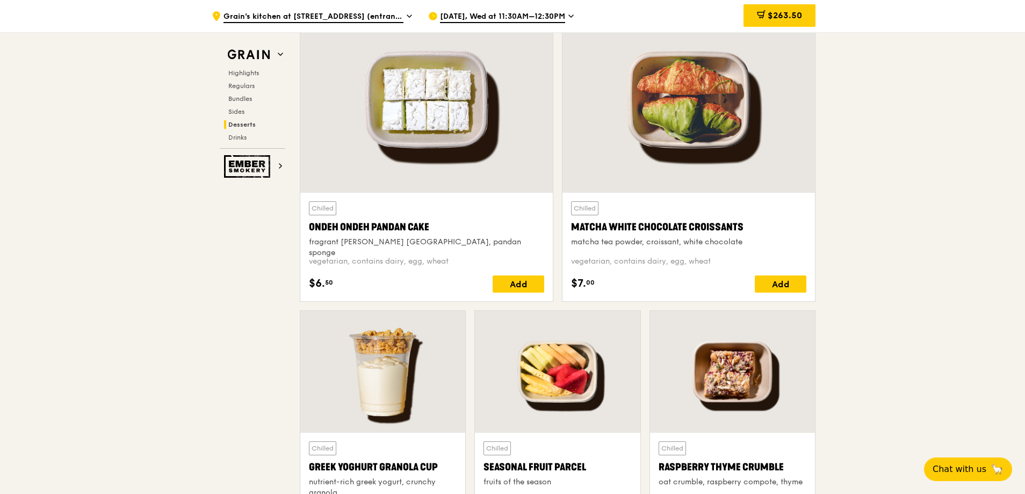
scroll to position [2944, 0]
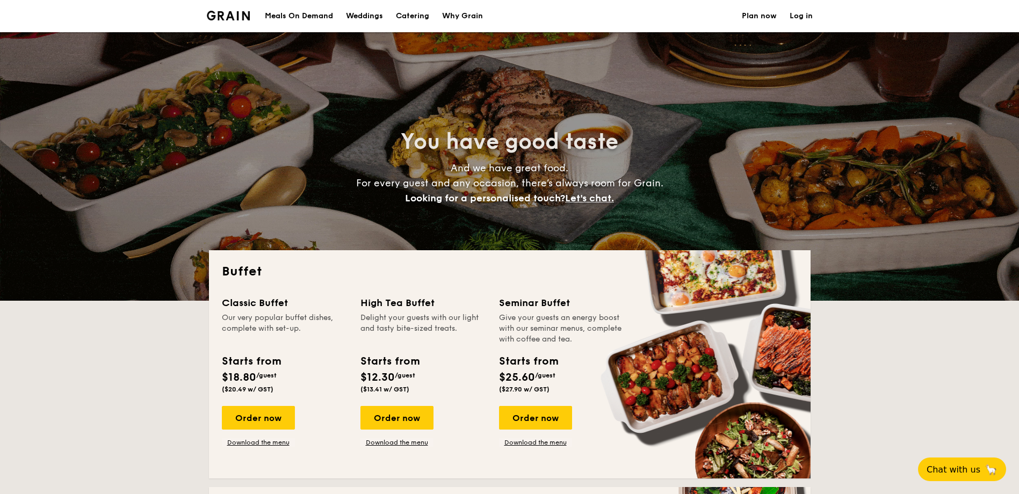
select select
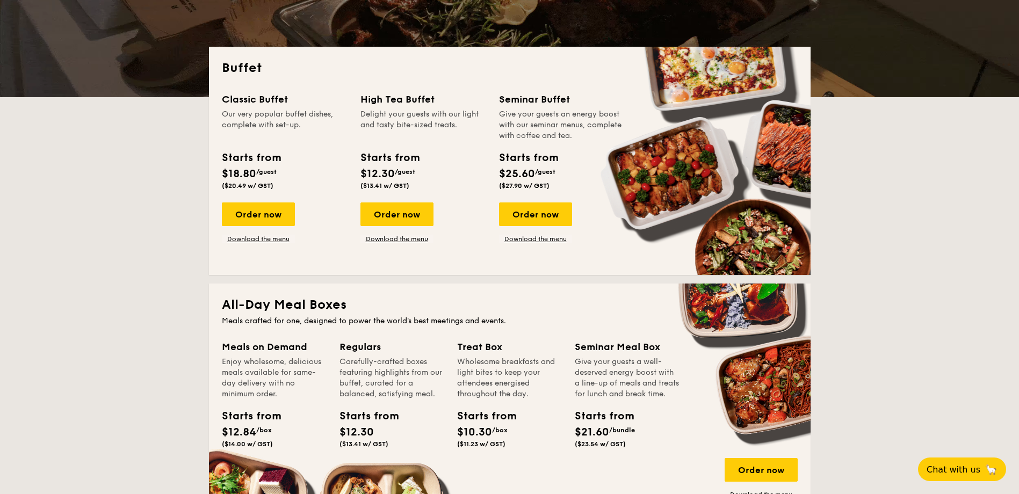
scroll to position [322, 0]
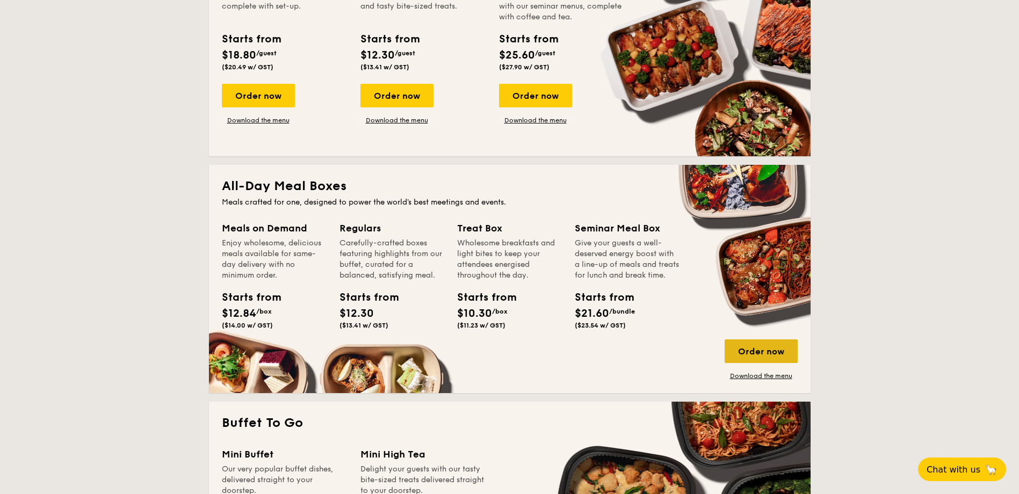
click at [766, 347] on div "Order now" at bounding box center [761, 352] width 73 height 24
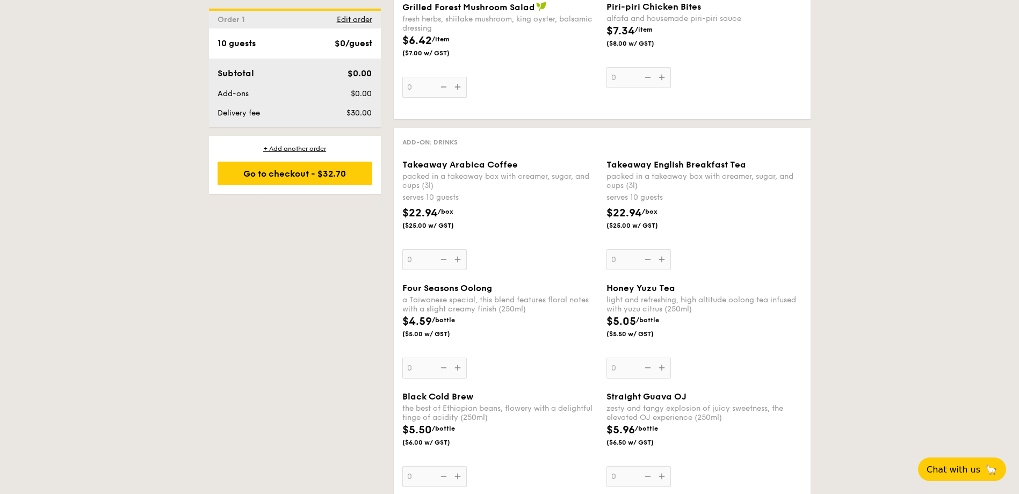
scroll to position [1397, 0]
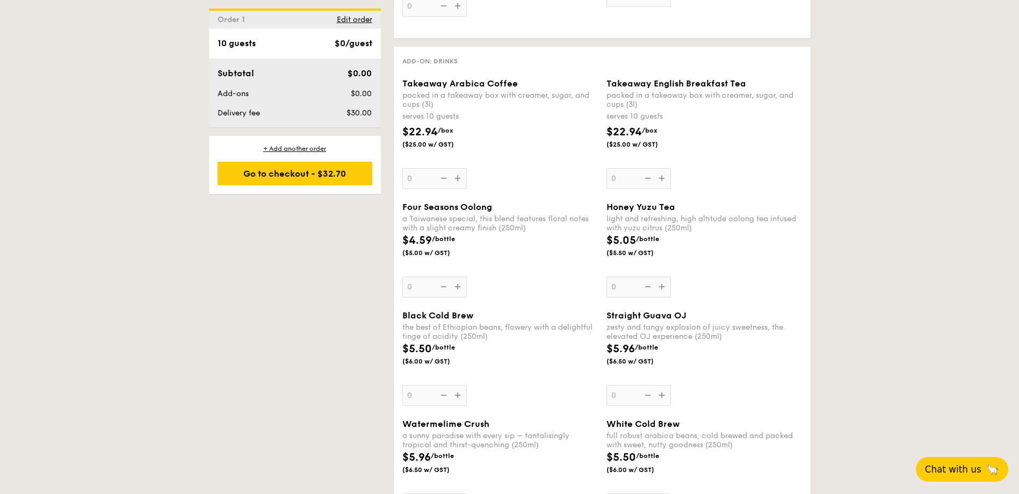
click at [946, 461] on button "Chat with us 🦙" at bounding box center [962, 469] width 92 height 25
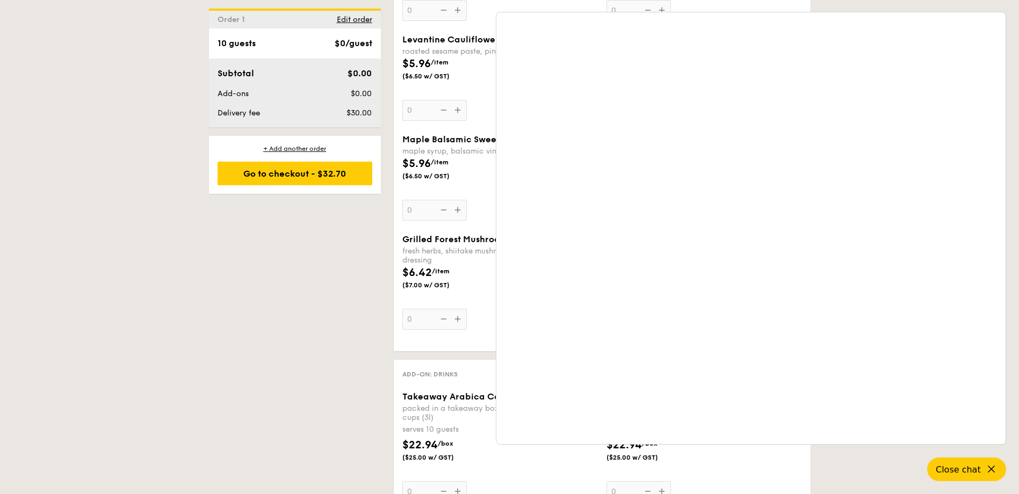
scroll to position [967, 0]
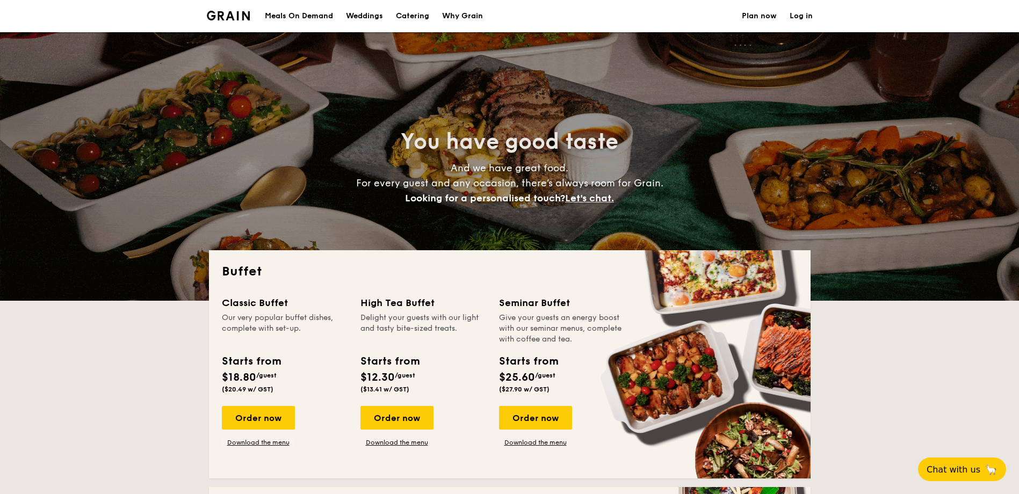
select select
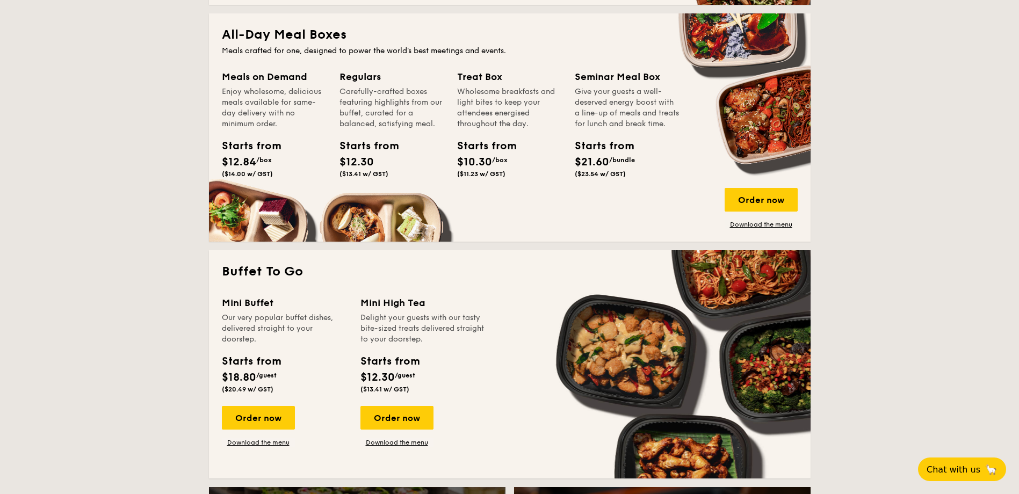
scroll to position [483, 0]
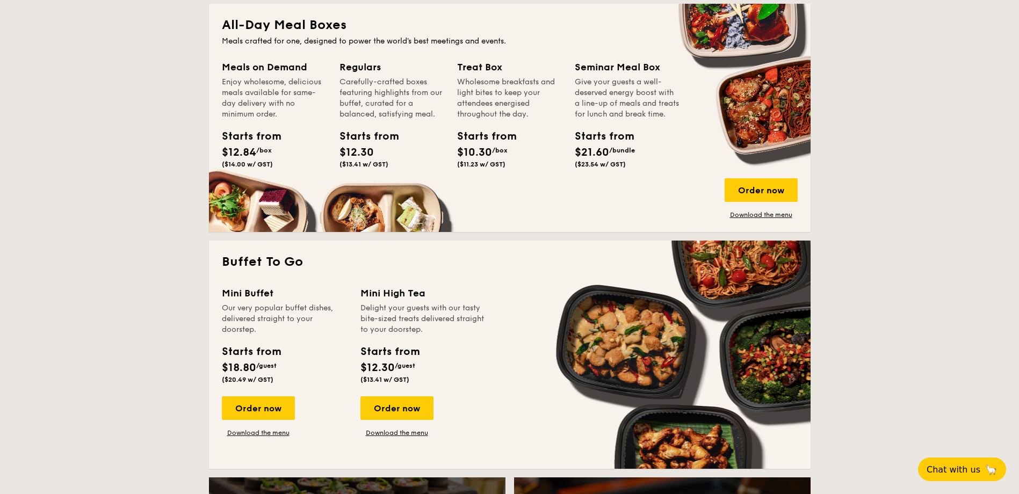
drag, startPoint x: 275, startPoint y: 416, endPoint x: 357, endPoint y: 424, distance: 82.1
click at [276, 416] on div "Order now" at bounding box center [258, 408] width 73 height 24
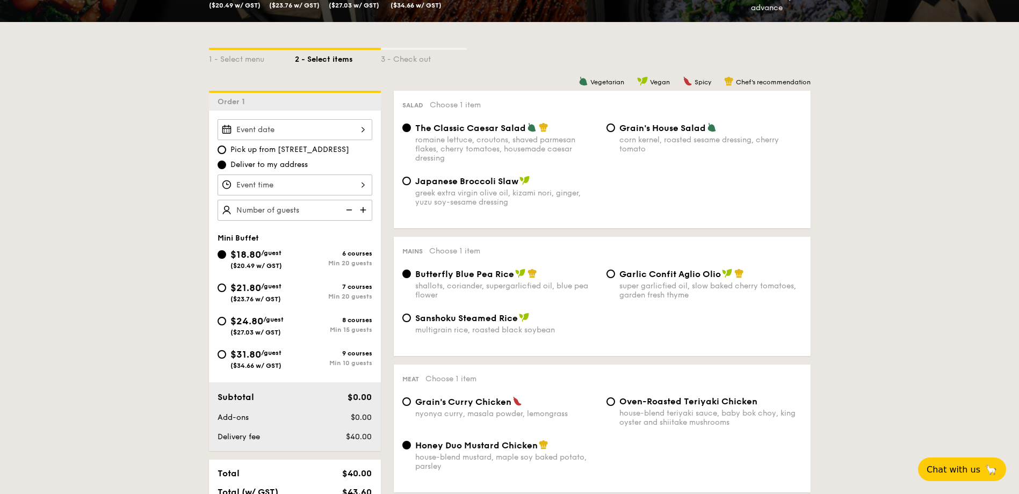
scroll to position [215, 0]
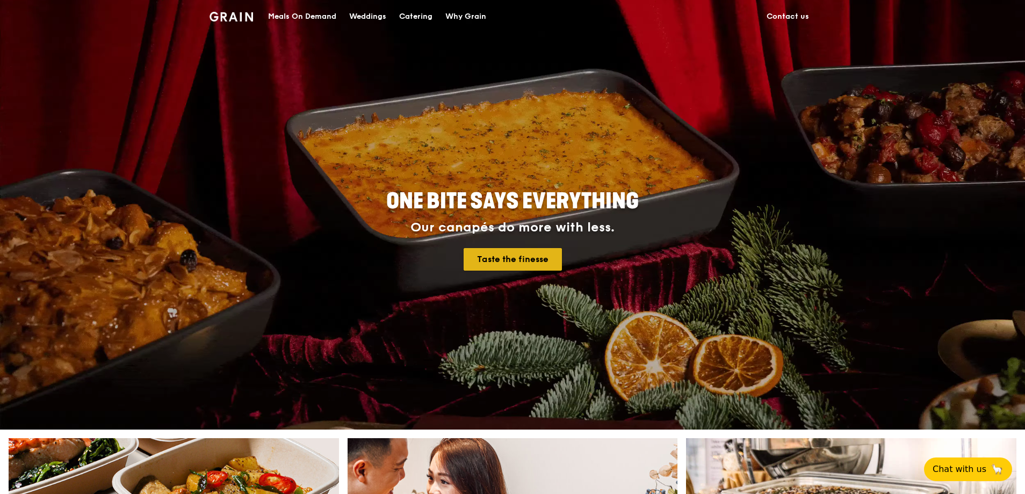
click at [508, 251] on link "Taste the finesse" at bounding box center [513, 259] width 98 height 23
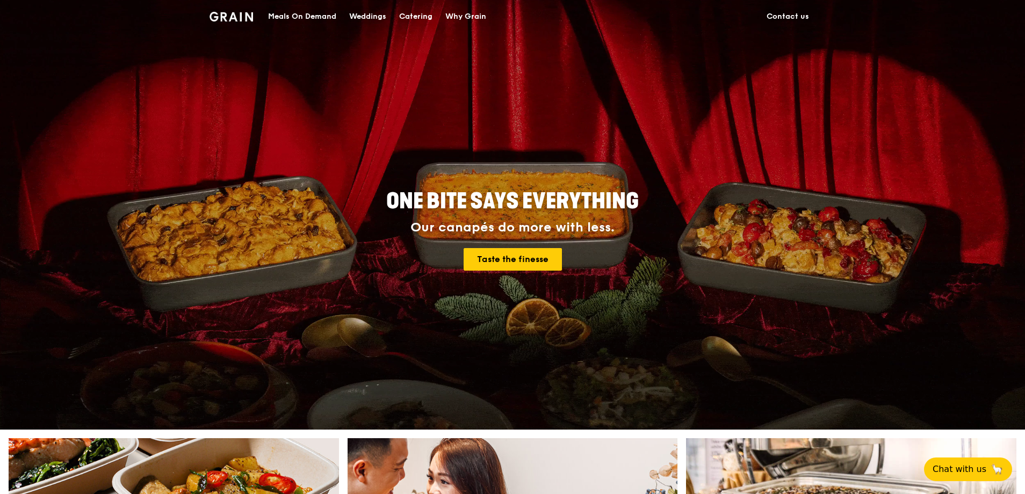
click at [783, 13] on link "Contact us" at bounding box center [787, 17] width 55 height 32
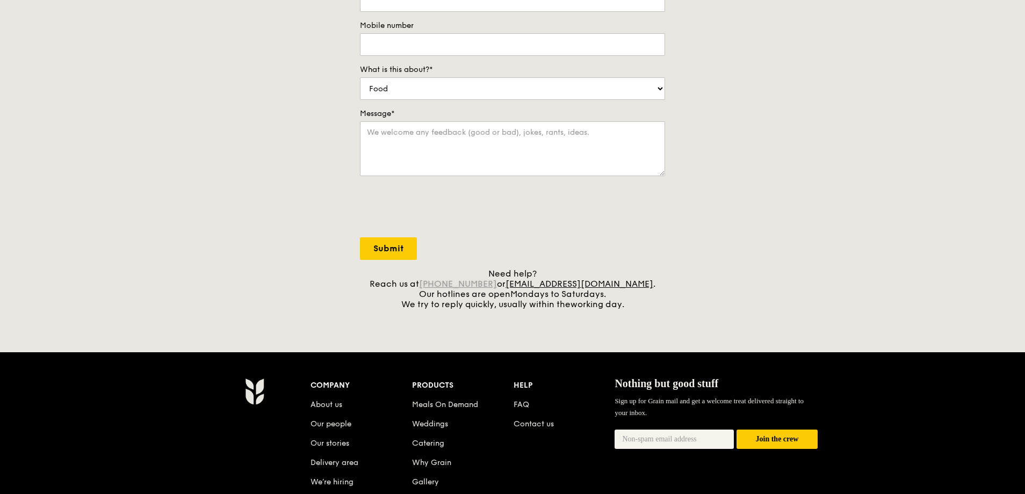
click at [497, 286] on link "+65 3163 5335" at bounding box center [458, 284] width 78 height 10
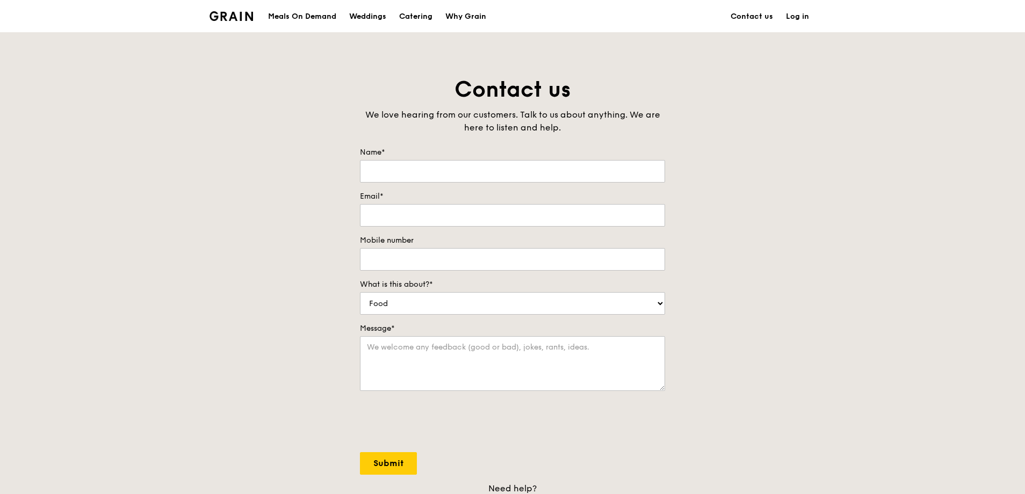
click at [318, 18] on div "Meals On Demand" at bounding box center [302, 17] width 68 height 32
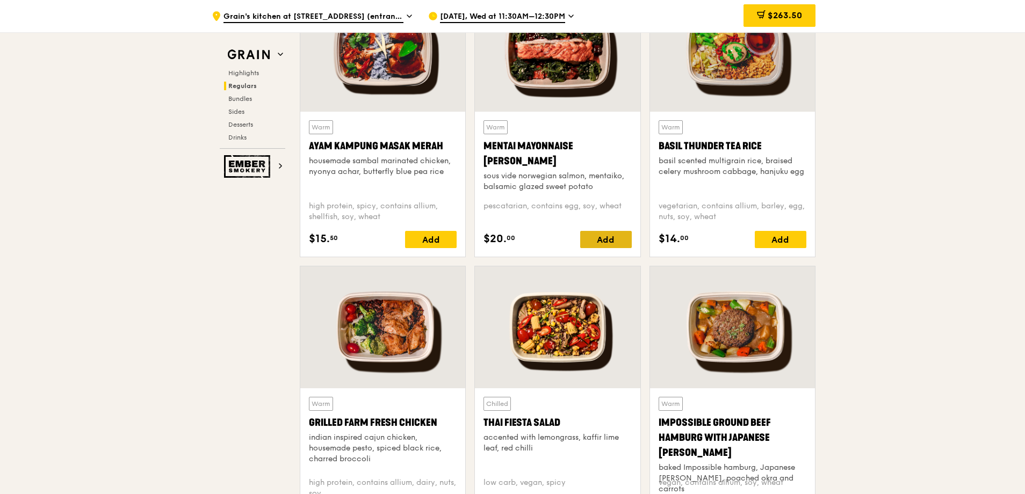
scroll to position [997, 0]
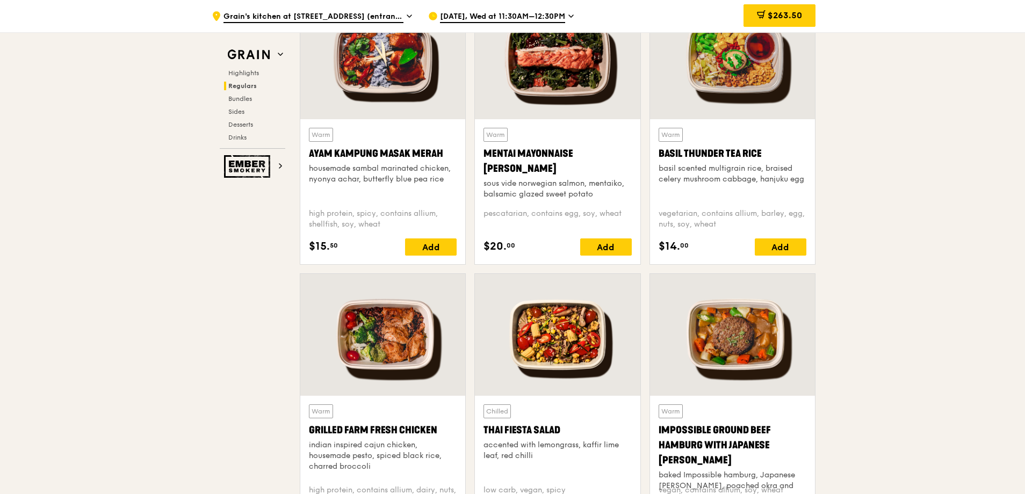
drag, startPoint x: 765, startPoint y: 12, endPoint x: 798, endPoint y: 17, distance: 33.7
click at [764, 11] on div "$263.50" at bounding box center [779, 15] width 72 height 23
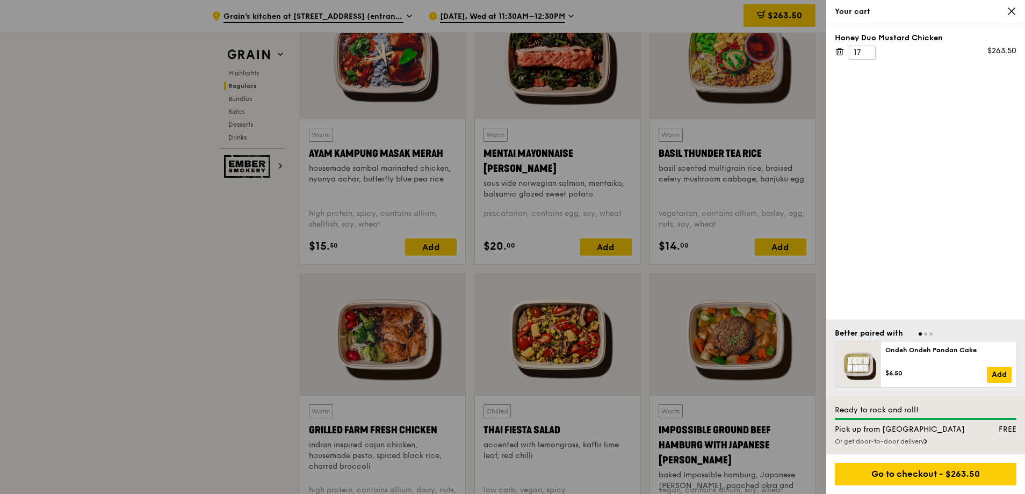
click at [763, 23] on div at bounding box center [512, 247] width 1025 height 494
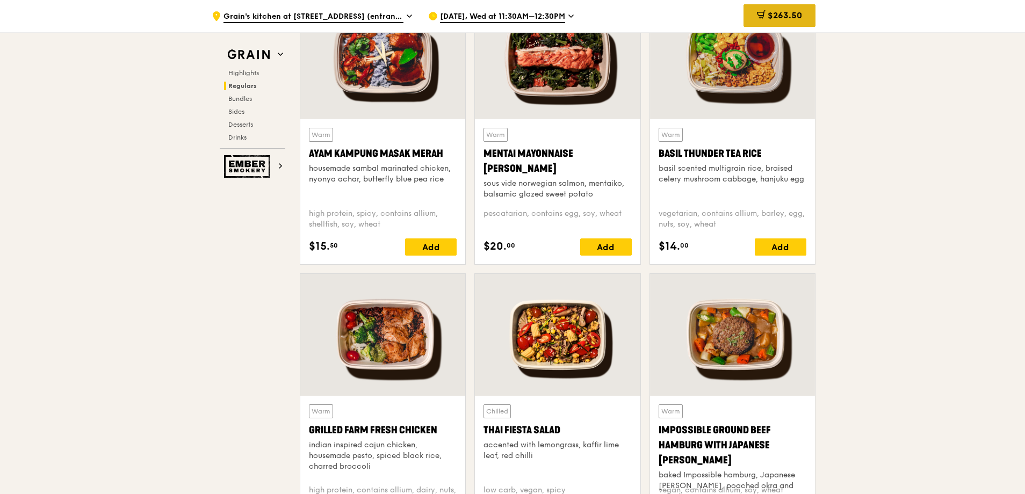
click at [763, 17] on icon at bounding box center [761, 14] width 9 height 9
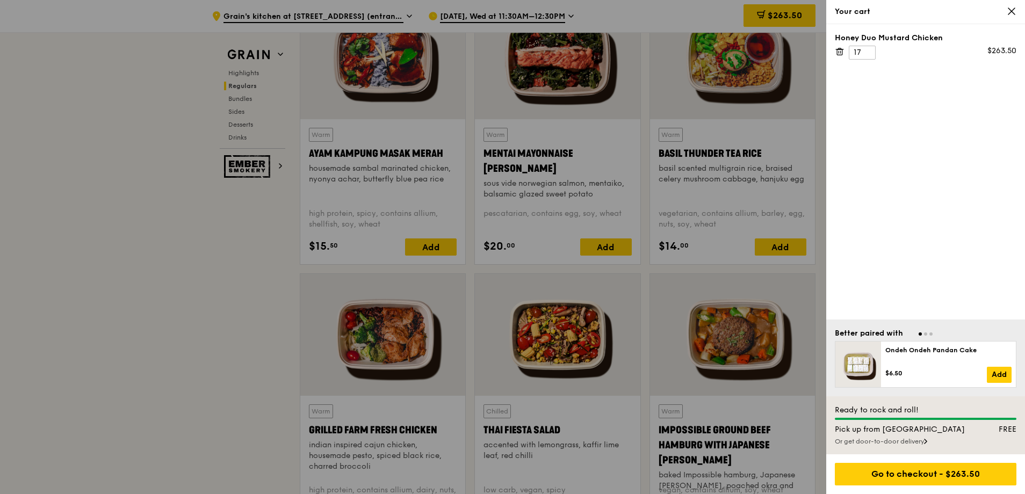
click at [905, 216] on div "Honey Duo Mustard Chicken 17 $263.50" at bounding box center [925, 171] width 199 height 295
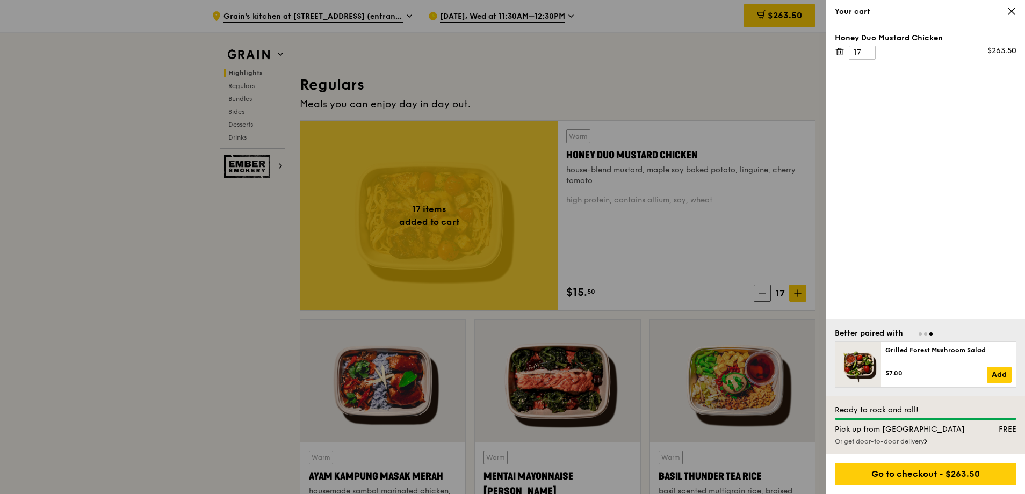
scroll to position [567, 0]
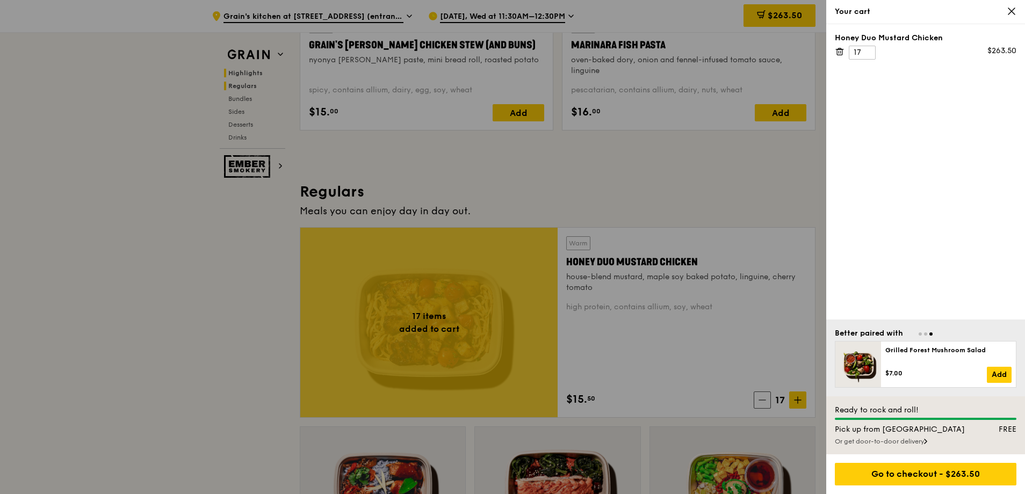
click at [243, 83] on div at bounding box center [512, 247] width 1025 height 494
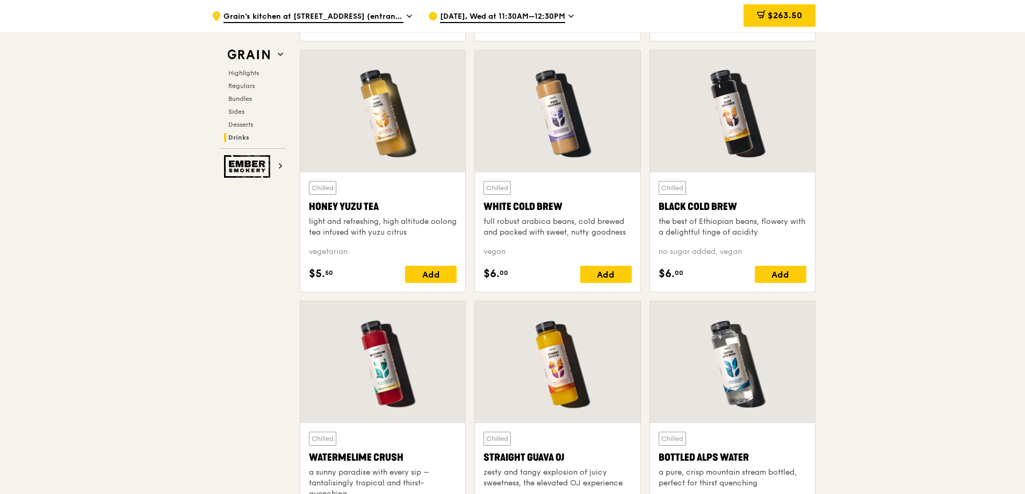
scroll to position [4005, 0]
click at [242, 102] on span "Bundles" at bounding box center [240, 99] width 25 height 8
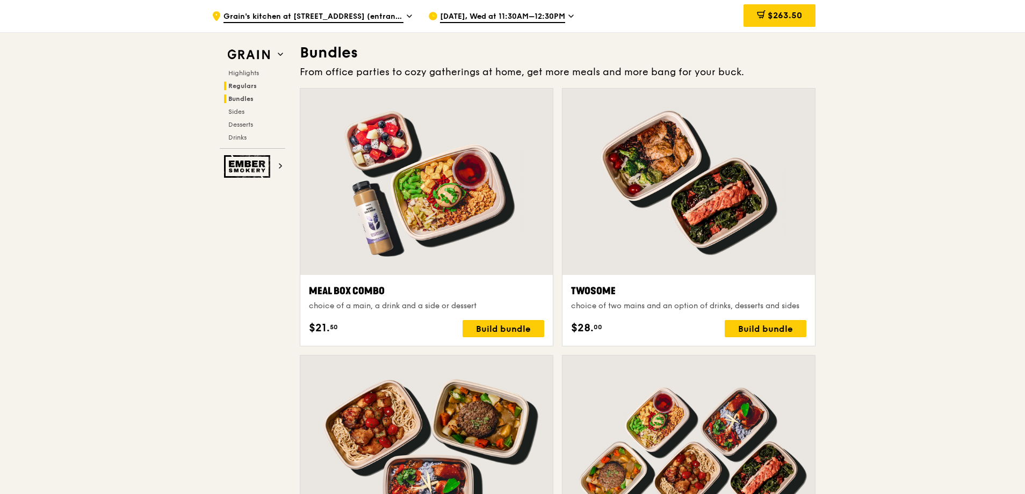
click at [247, 89] on span "Regulars" at bounding box center [242, 86] width 28 height 8
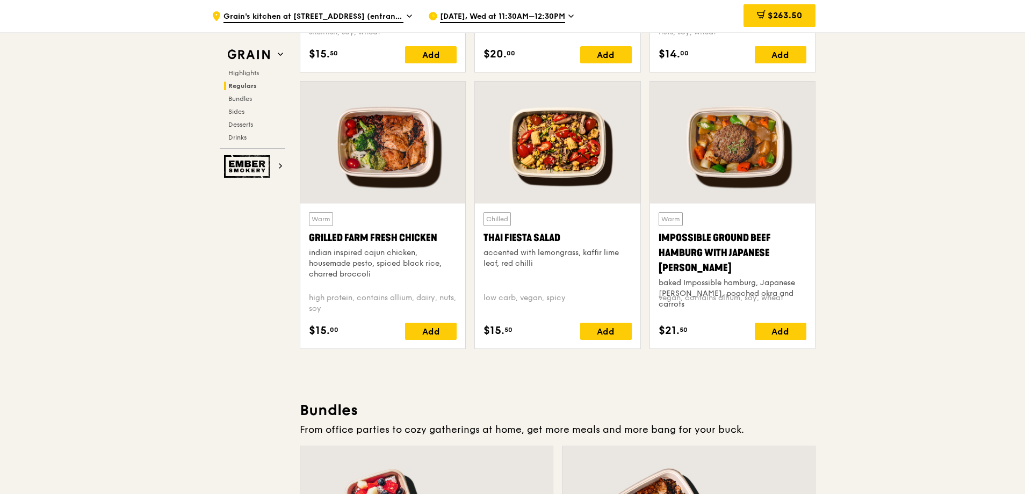
scroll to position [868, 0]
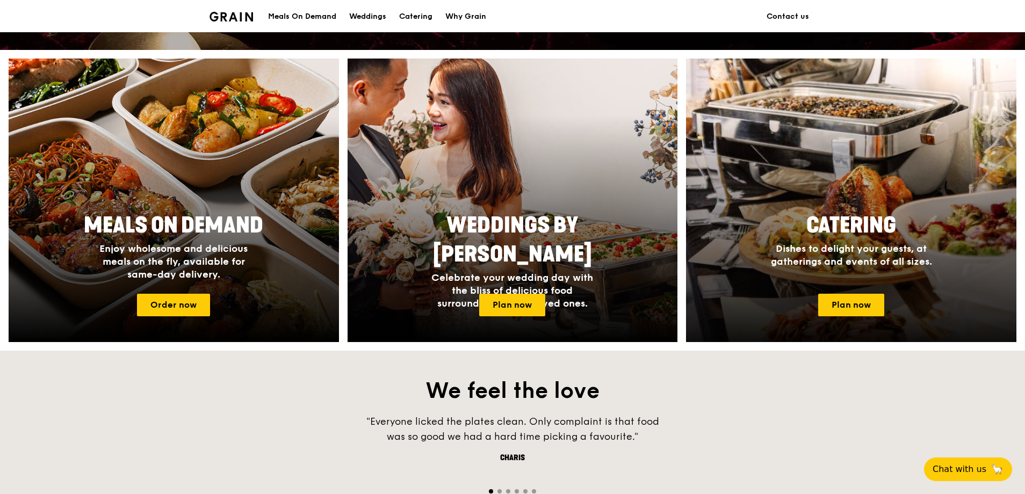
scroll to position [483, 0]
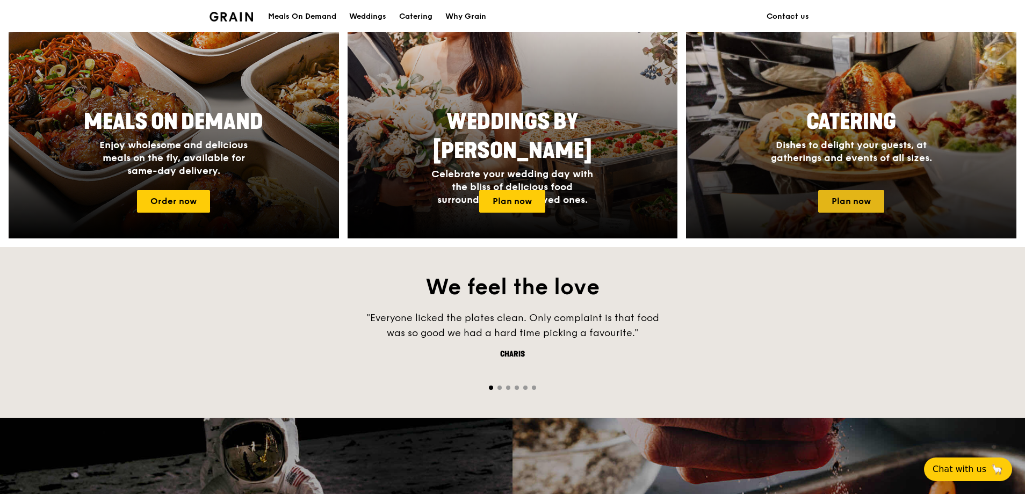
click at [867, 201] on link "Plan now" at bounding box center [851, 201] width 66 height 23
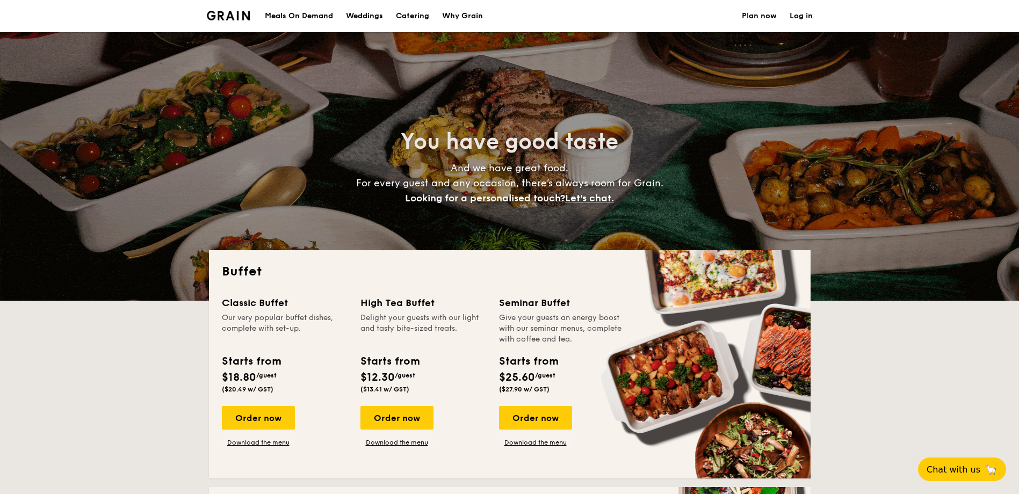
select select
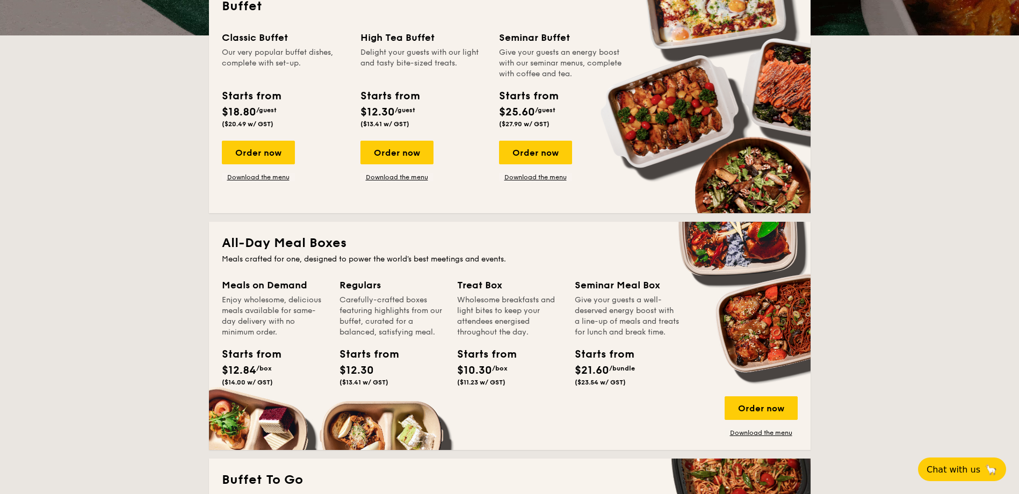
scroll to position [269, 0]
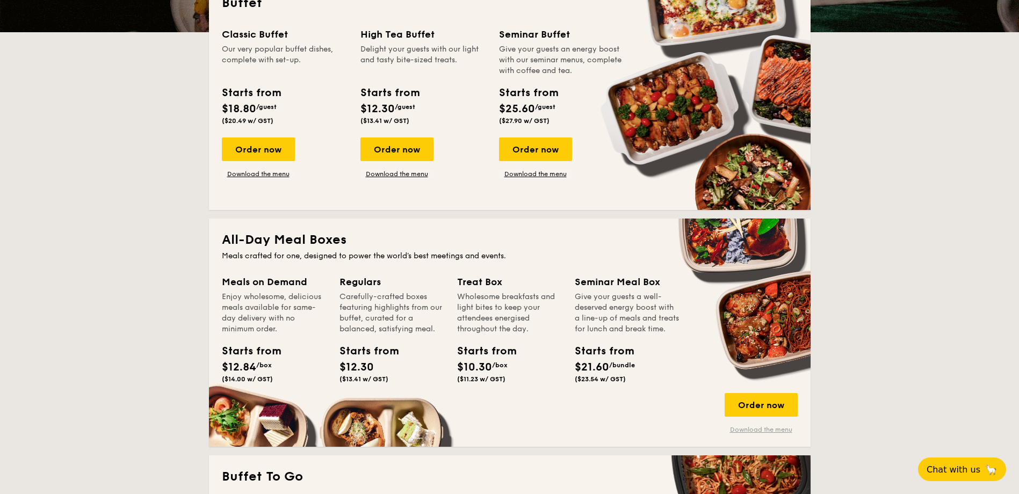
drag, startPoint x: 777, startPoint y: 428, endPoint x: 788, endPoint y: 430, distance: 11.0
click at [777, 428] on link "Download the menu" at bounding box center [761, 429] width 73 height 9
click at [766, 403] on div "Order now" at bounding box center [761, 405] width 73 height 24
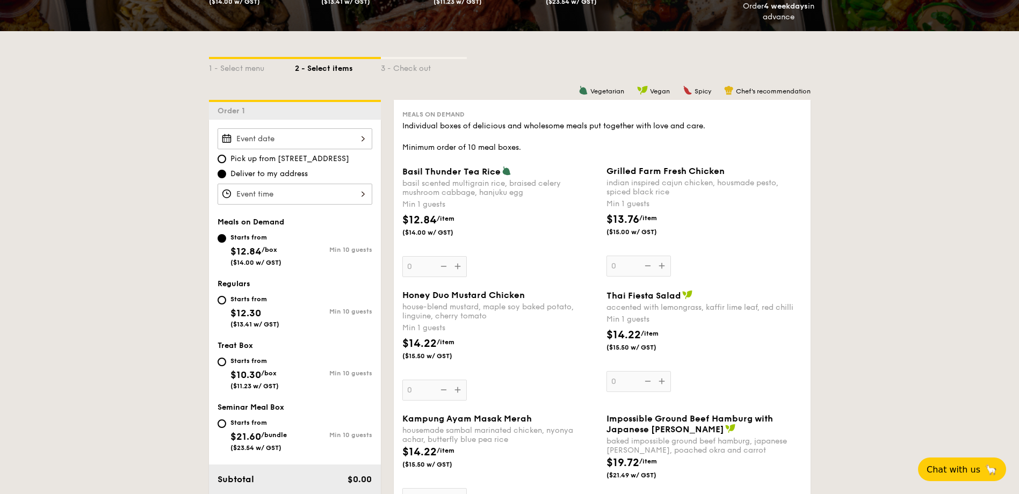
scroll to position [54, 0]
